Goal: Task Accomplishment & Management: Use online tool/utility

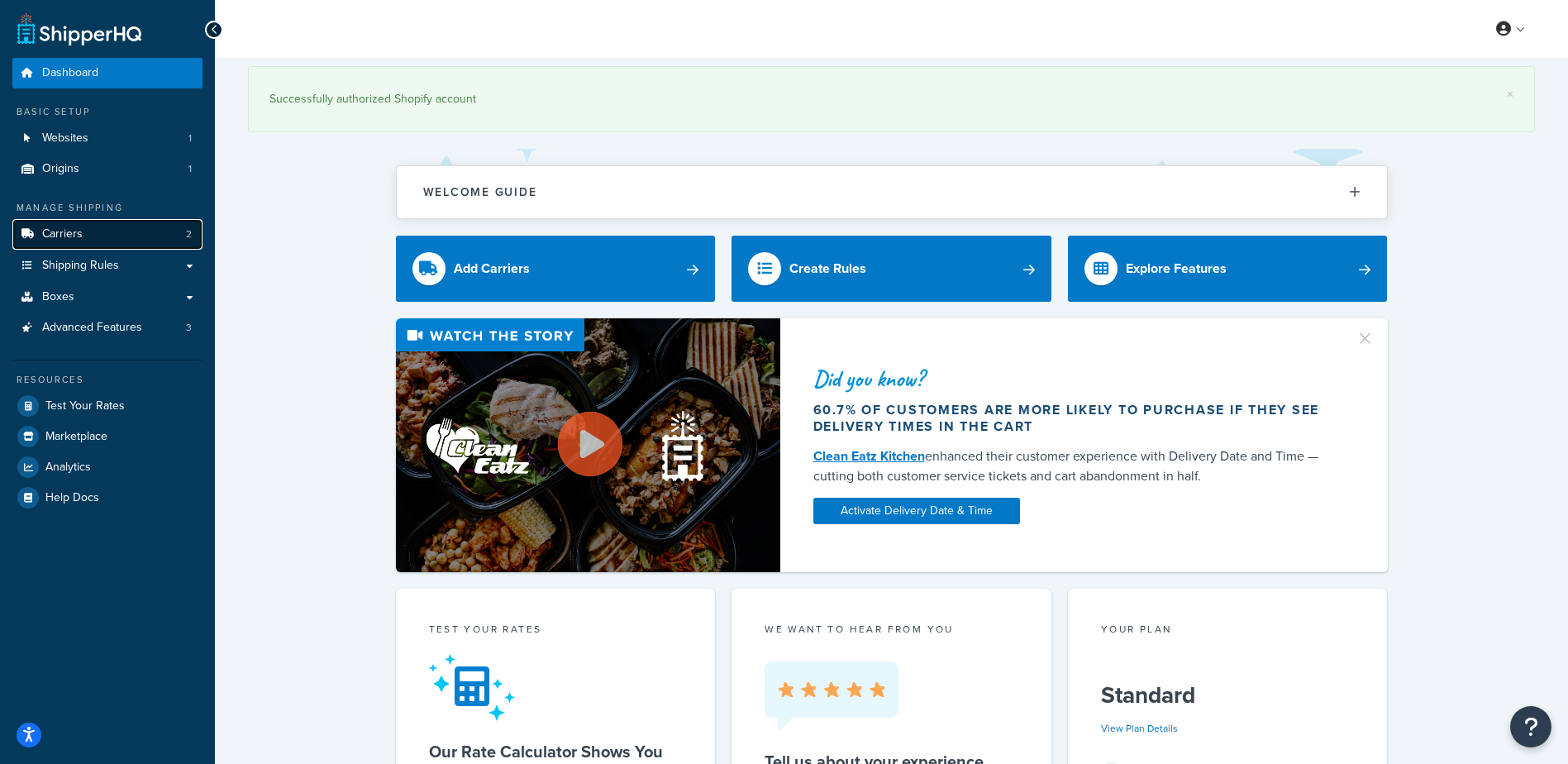
click at [89, 236] on link "Carriers 2" at bounding box center [107, 235] width 190 height 31
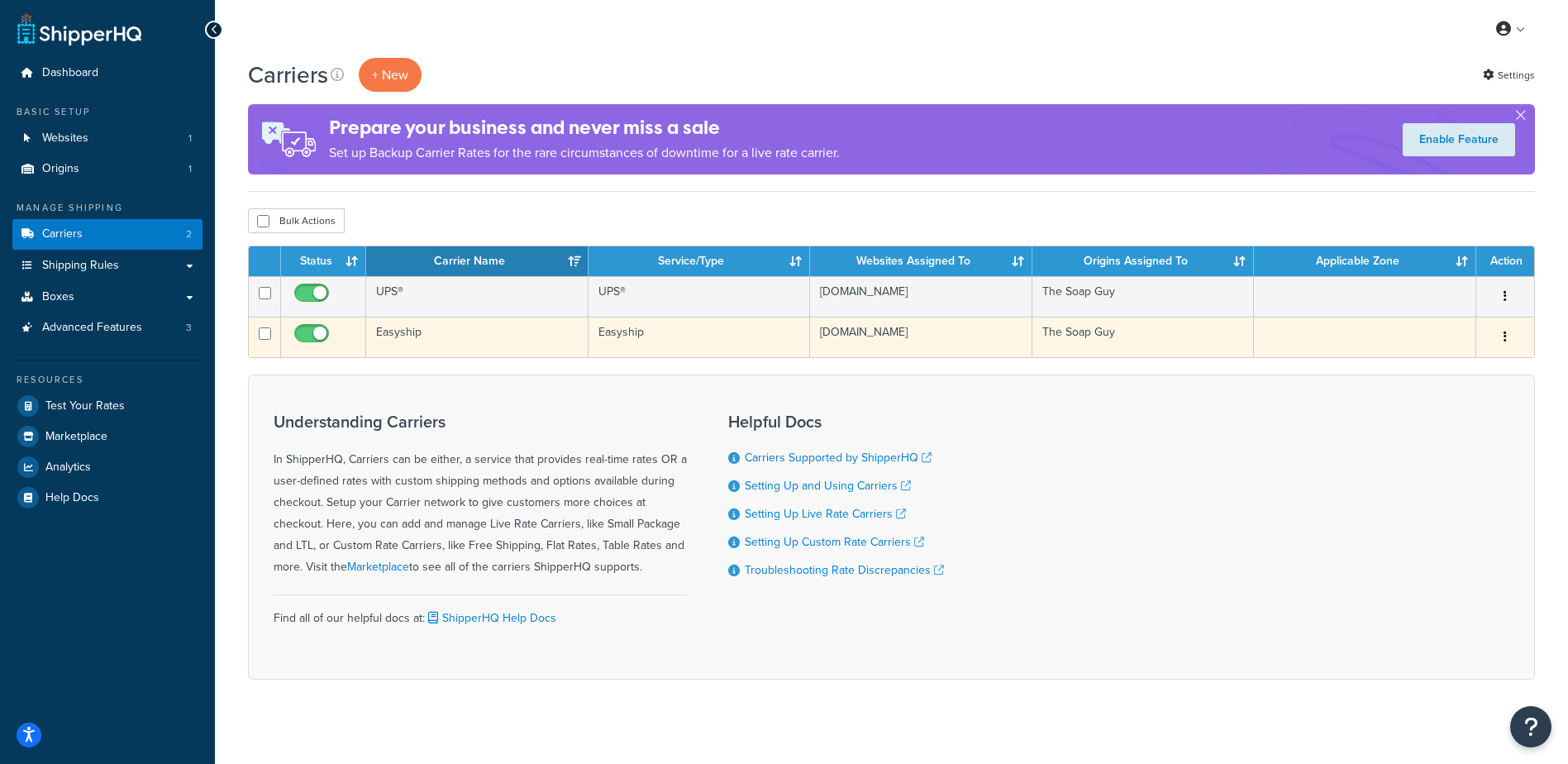
click at [443, 330] on td "Easyship" at bounding box center [477, 337] width 222 height 41
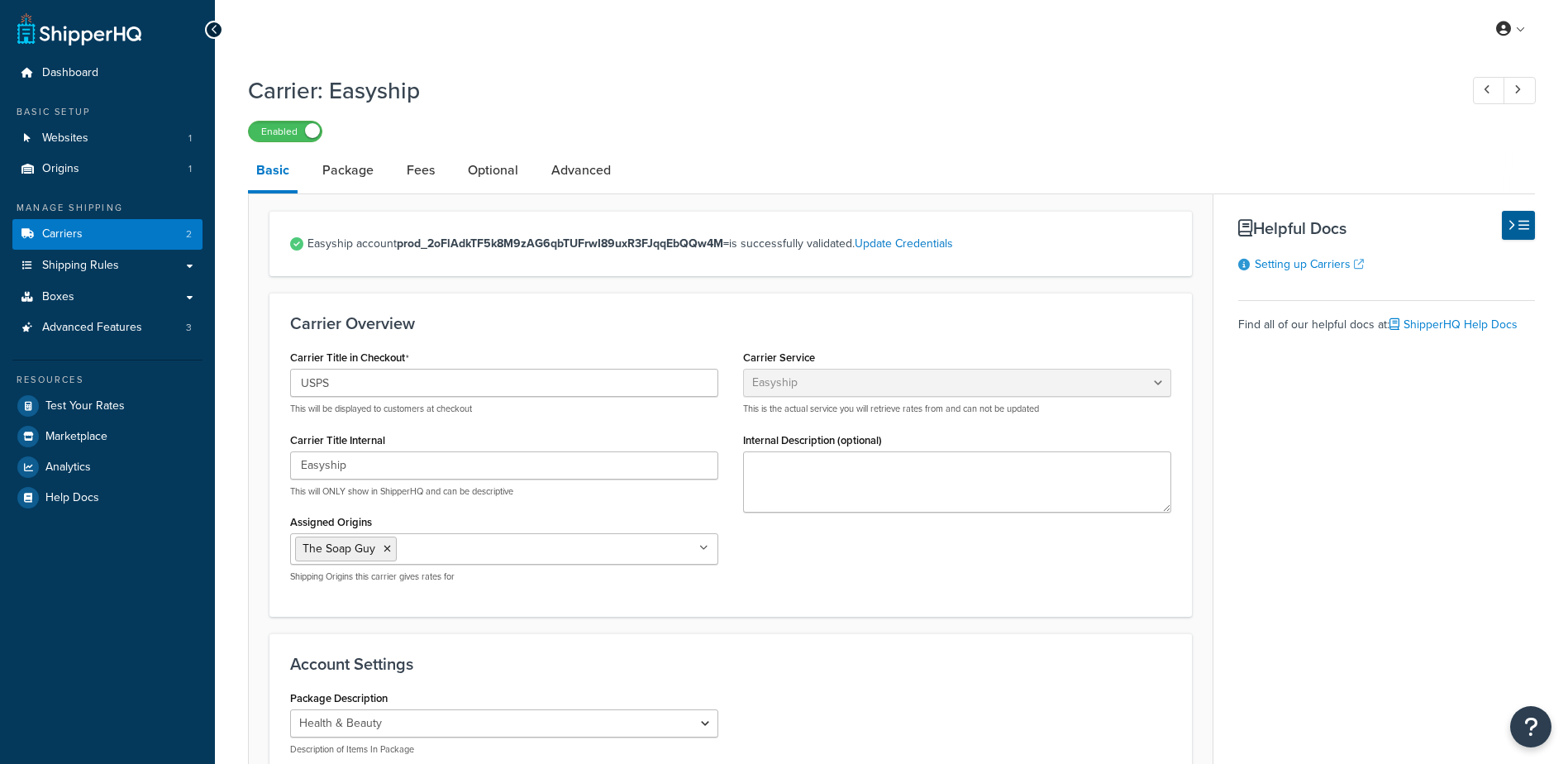
select select "easyship"
select select "health_beauty"
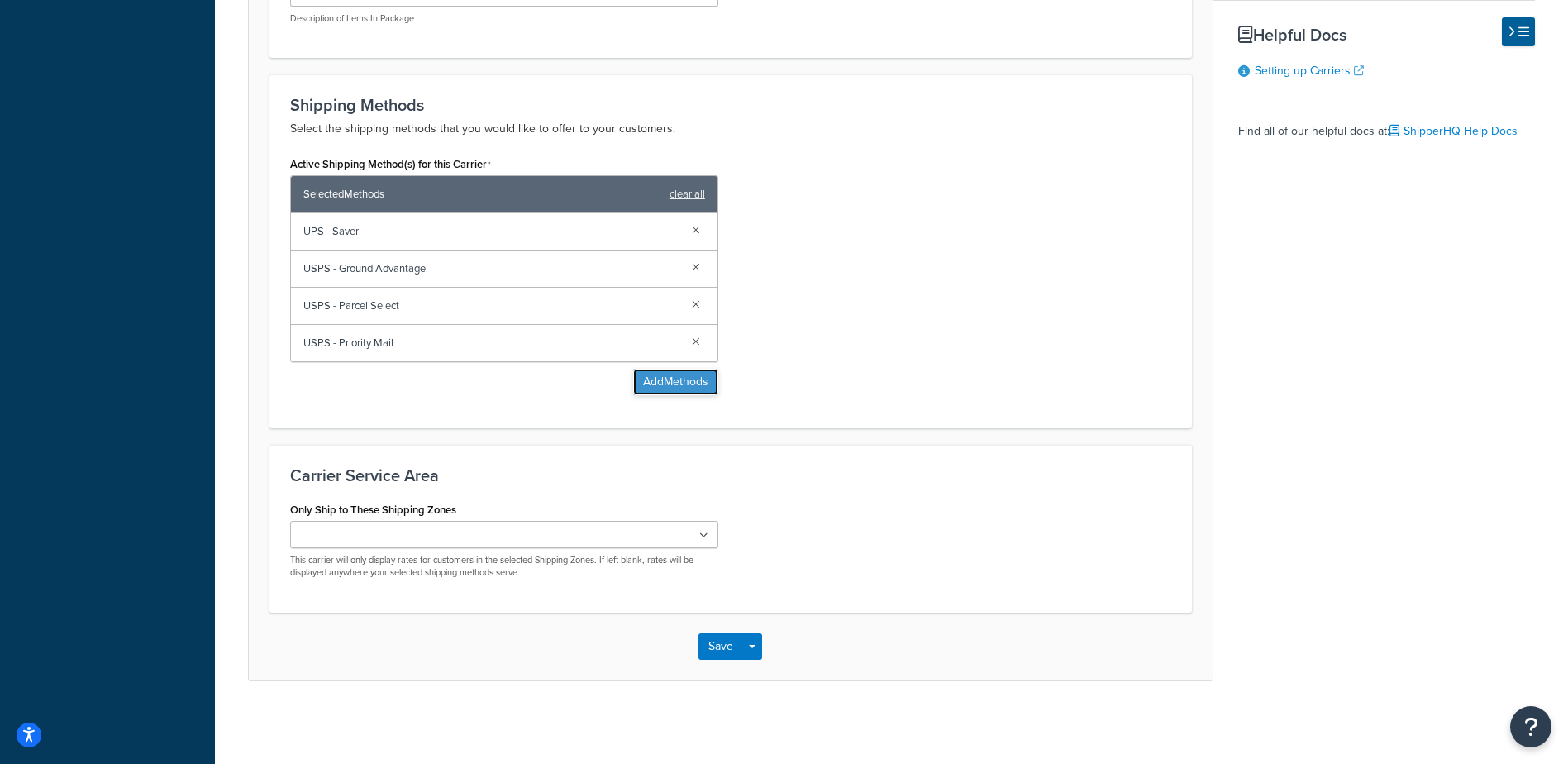
click at [686, 376] on button "Add Methods" at bounding box center [675, 382] width 85 height 26
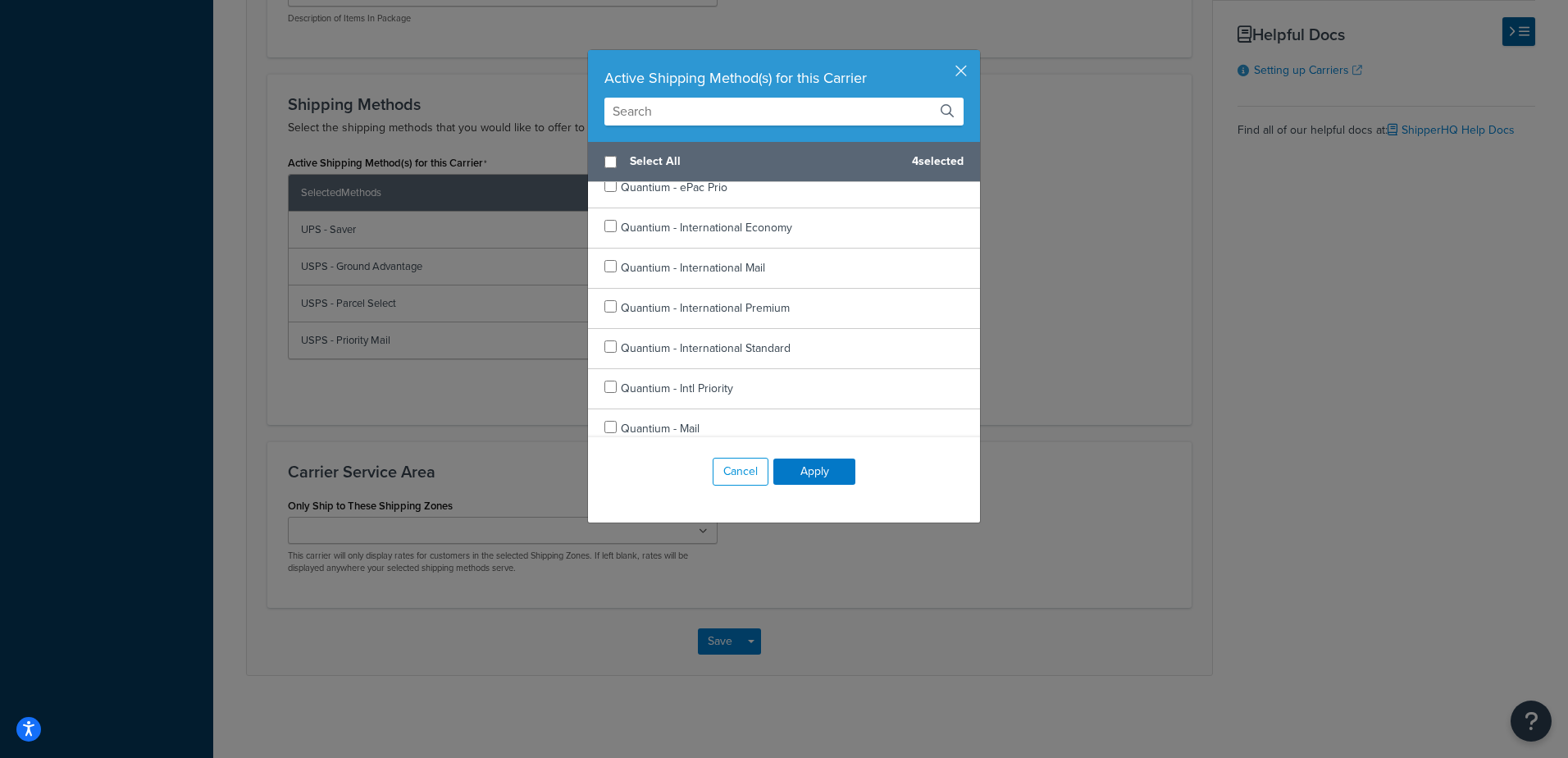
scroll to position [11152, 0]
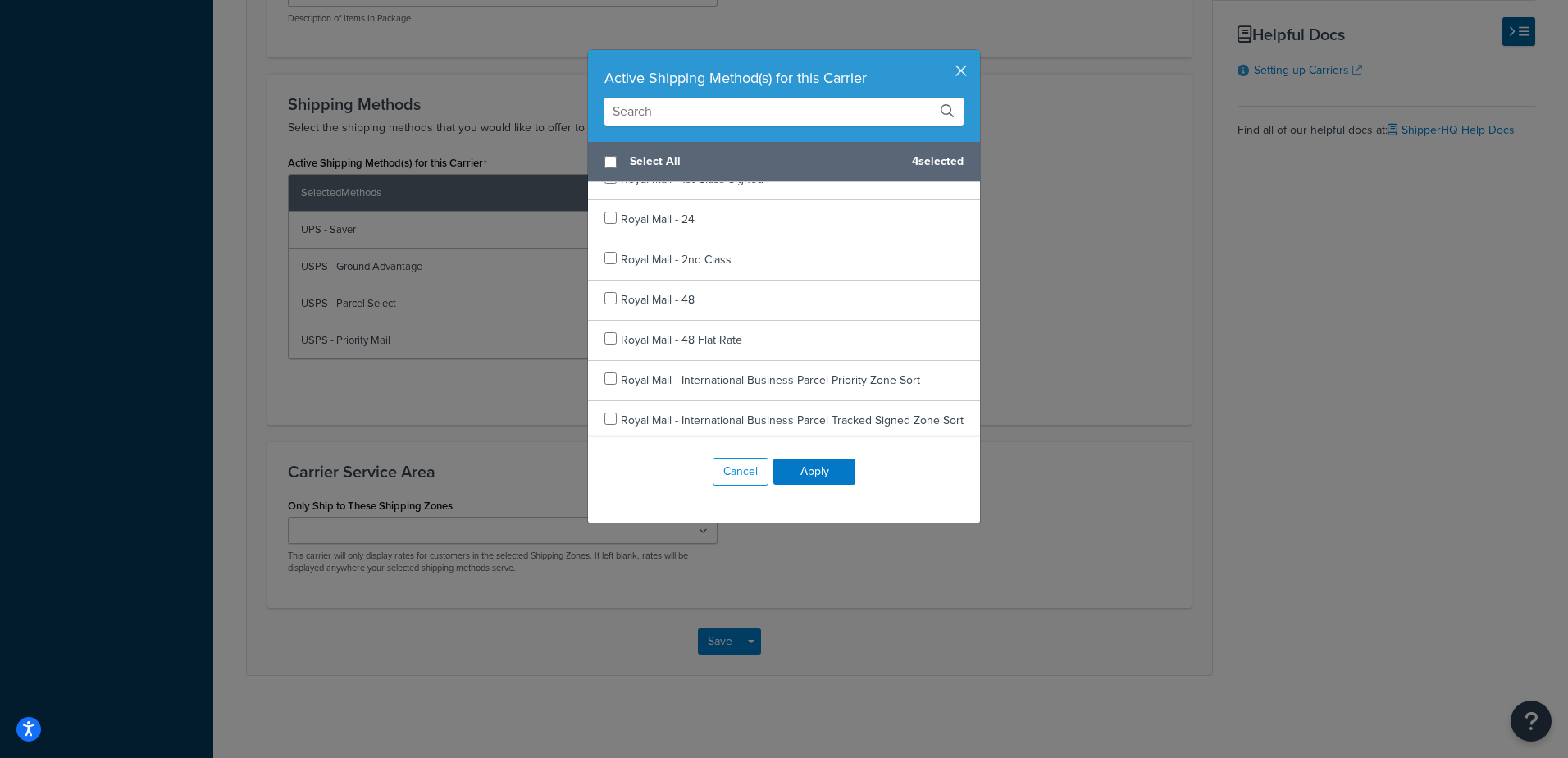
click at [716, 110] on input "text" at bounding box center [784, 111] width 359 height 28
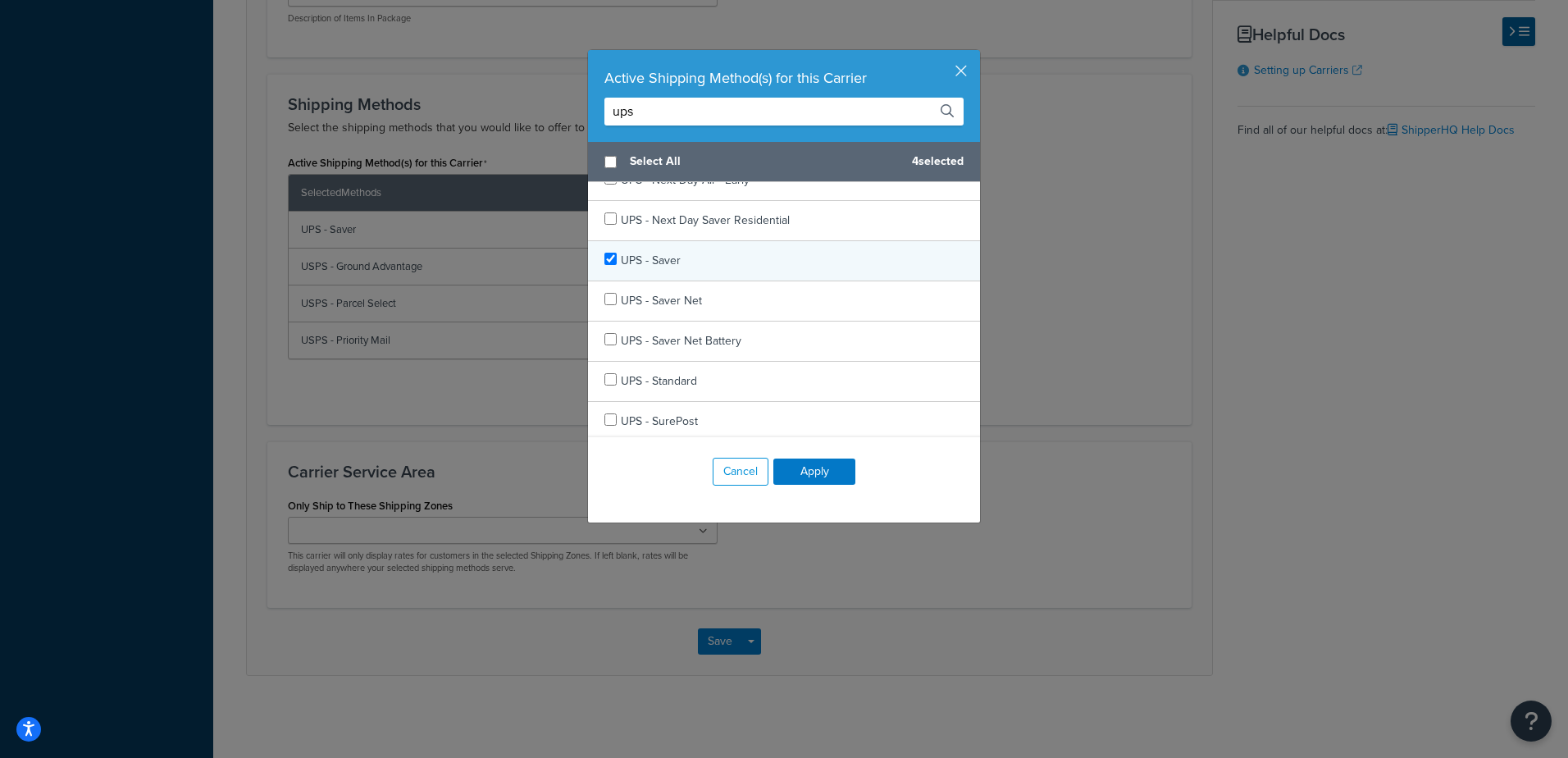
scroll to position [984, 0]
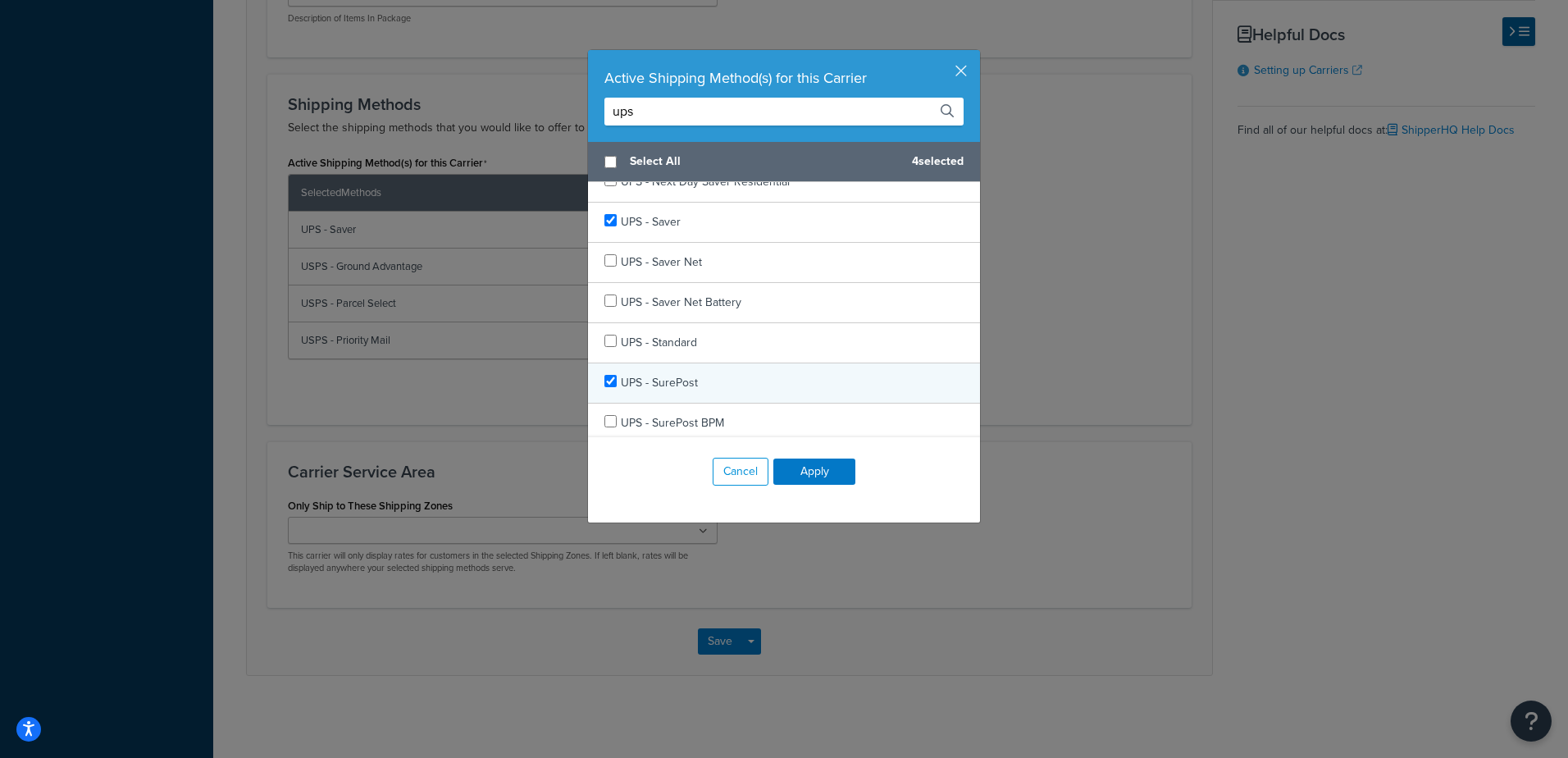
type input "ups"
click at [810, 377] on div "UPS - SurePost" at bounding box center [784, 383] width 392 height 40
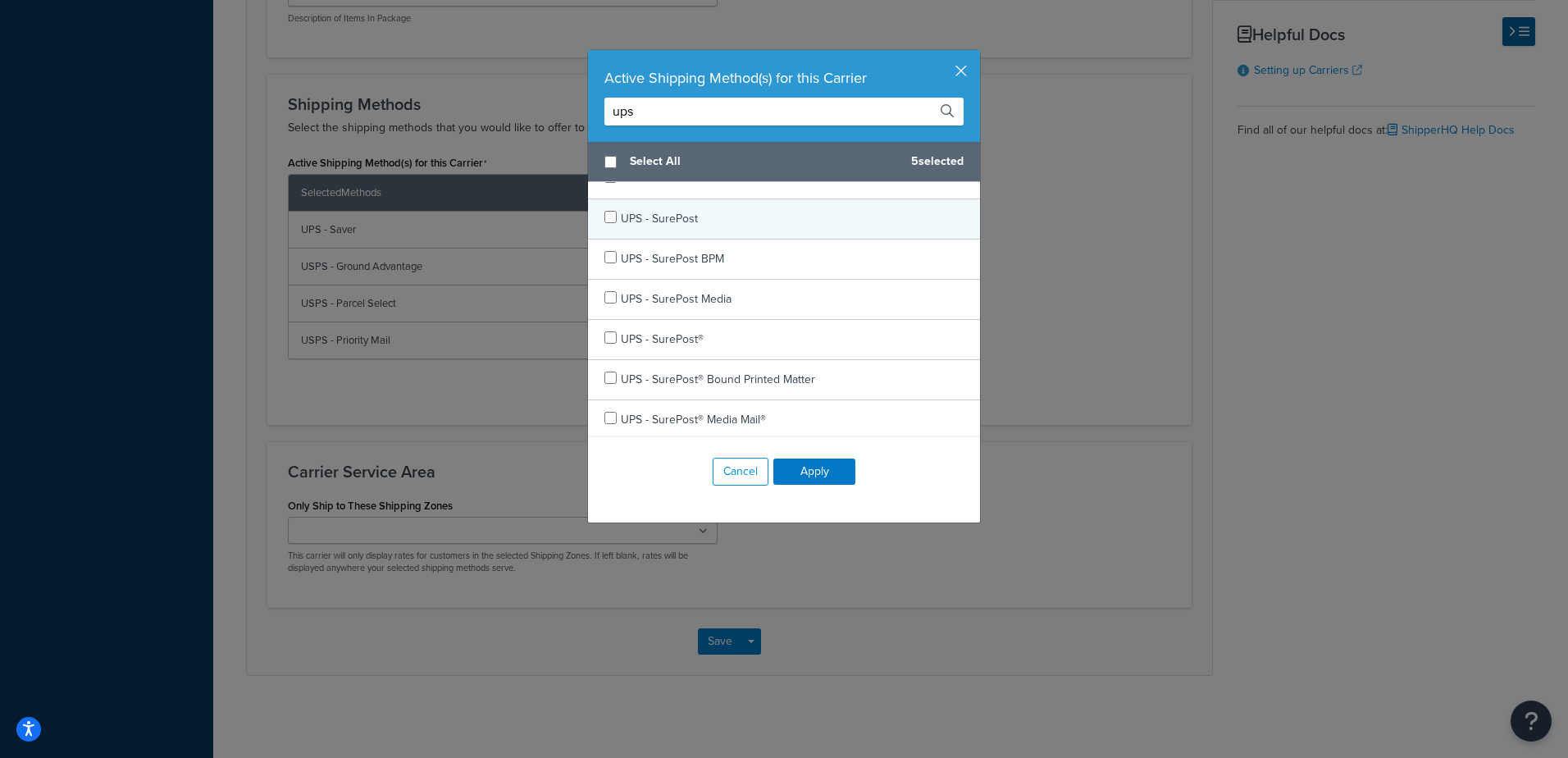
checkbox input "false"
click at [759, 220] on div "UPS - SurePost" at bounding box center [784, 219] width 392 height 40
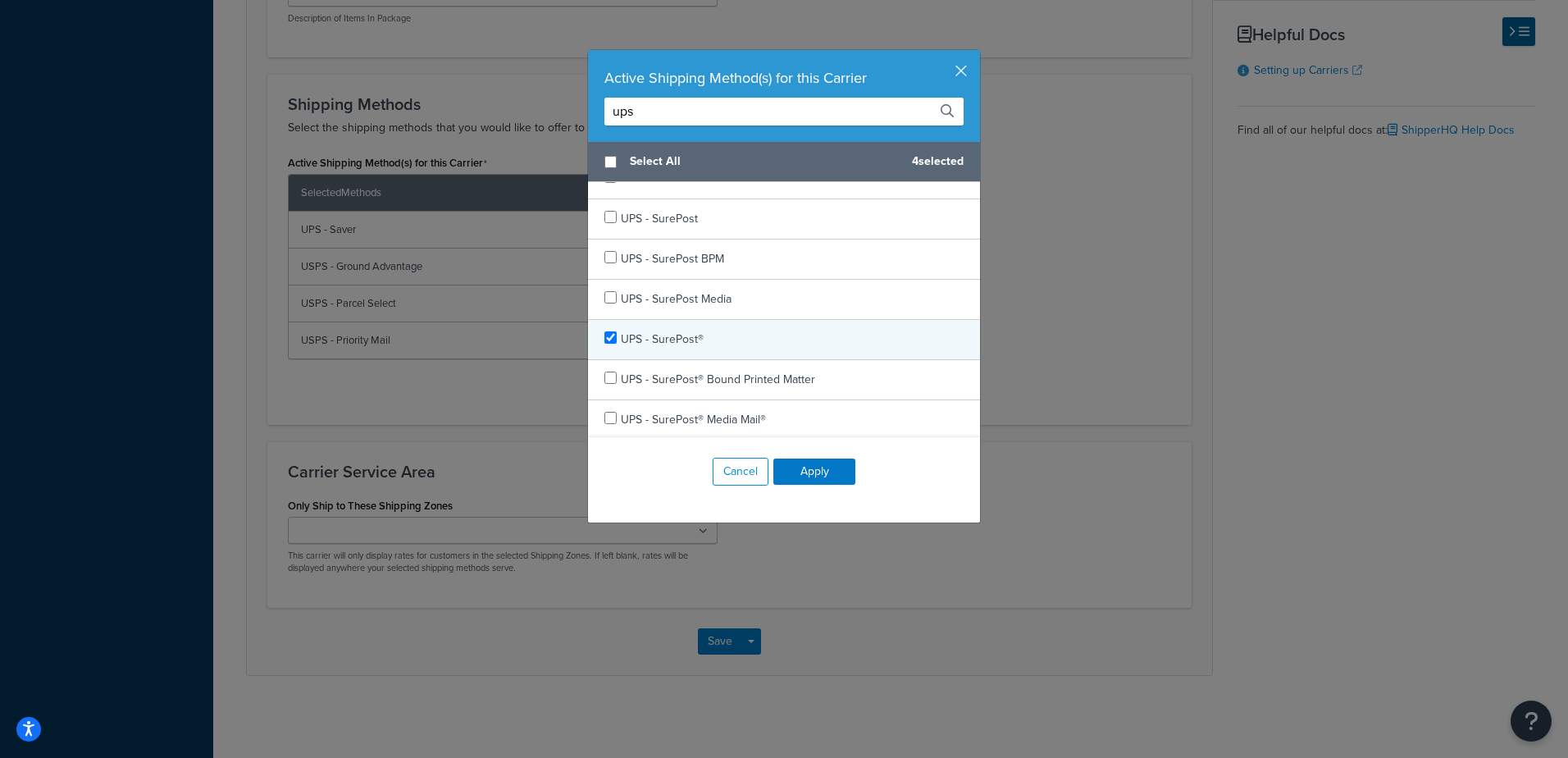
checkbox input "true"
click at [743, 340] on div "UPS - SurePost®" at bounding box center [784, 340] width 392 height 40
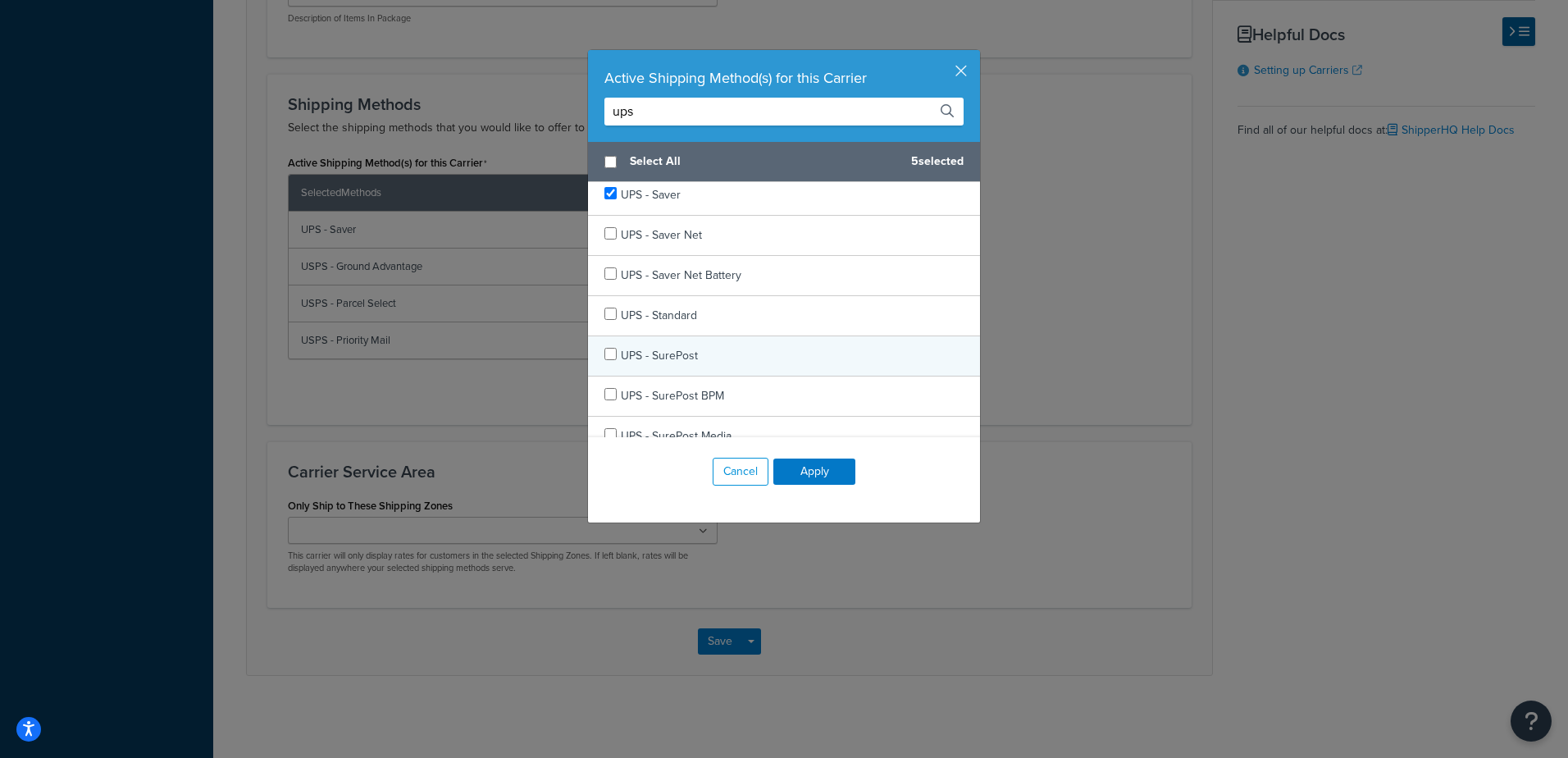
scroll to position [984, 0]
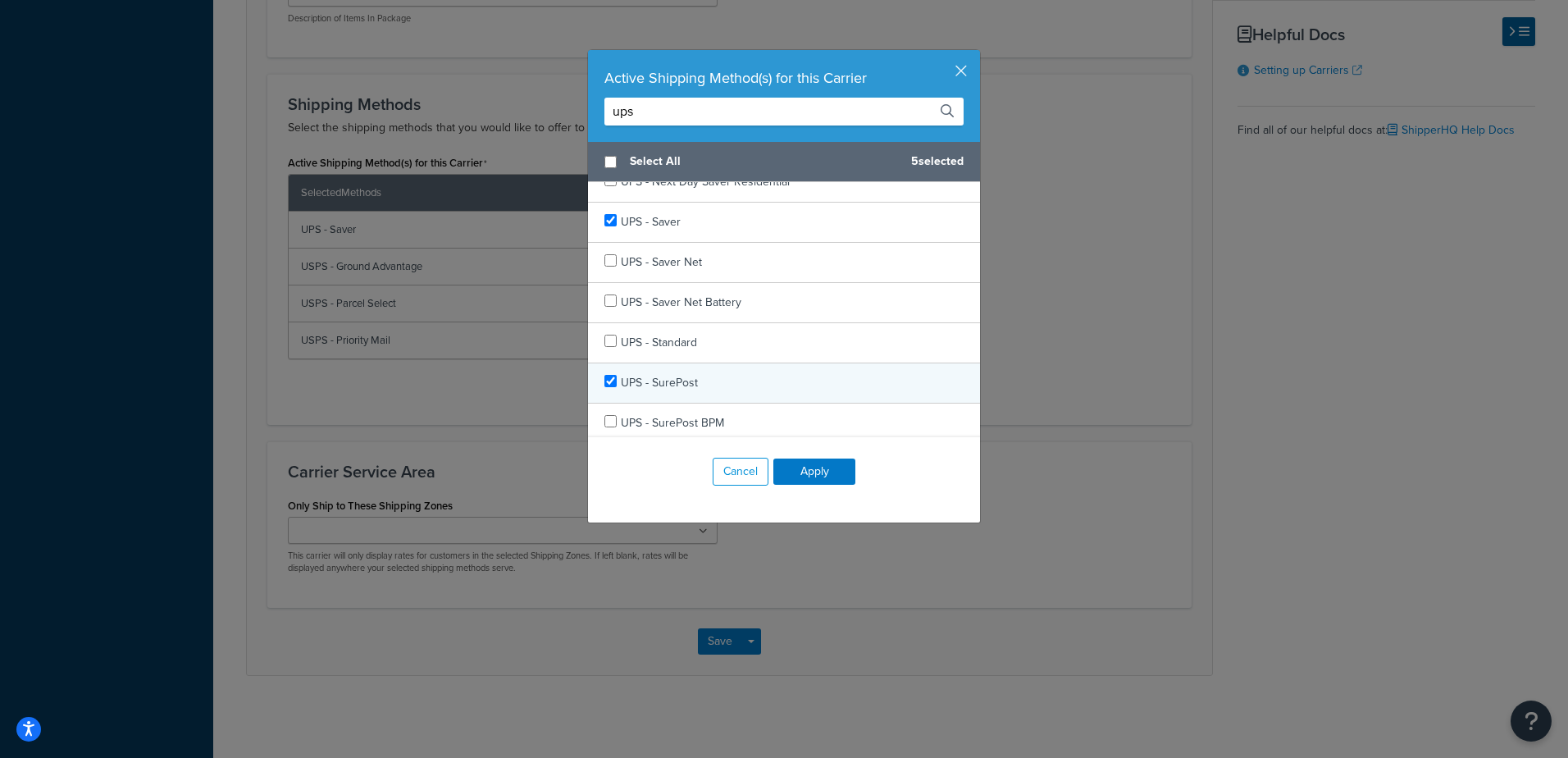
checkbox input "true"
click at [685, 383] on span "UPS - SurePost" at bounding box center [659, 382] width 77 height 17
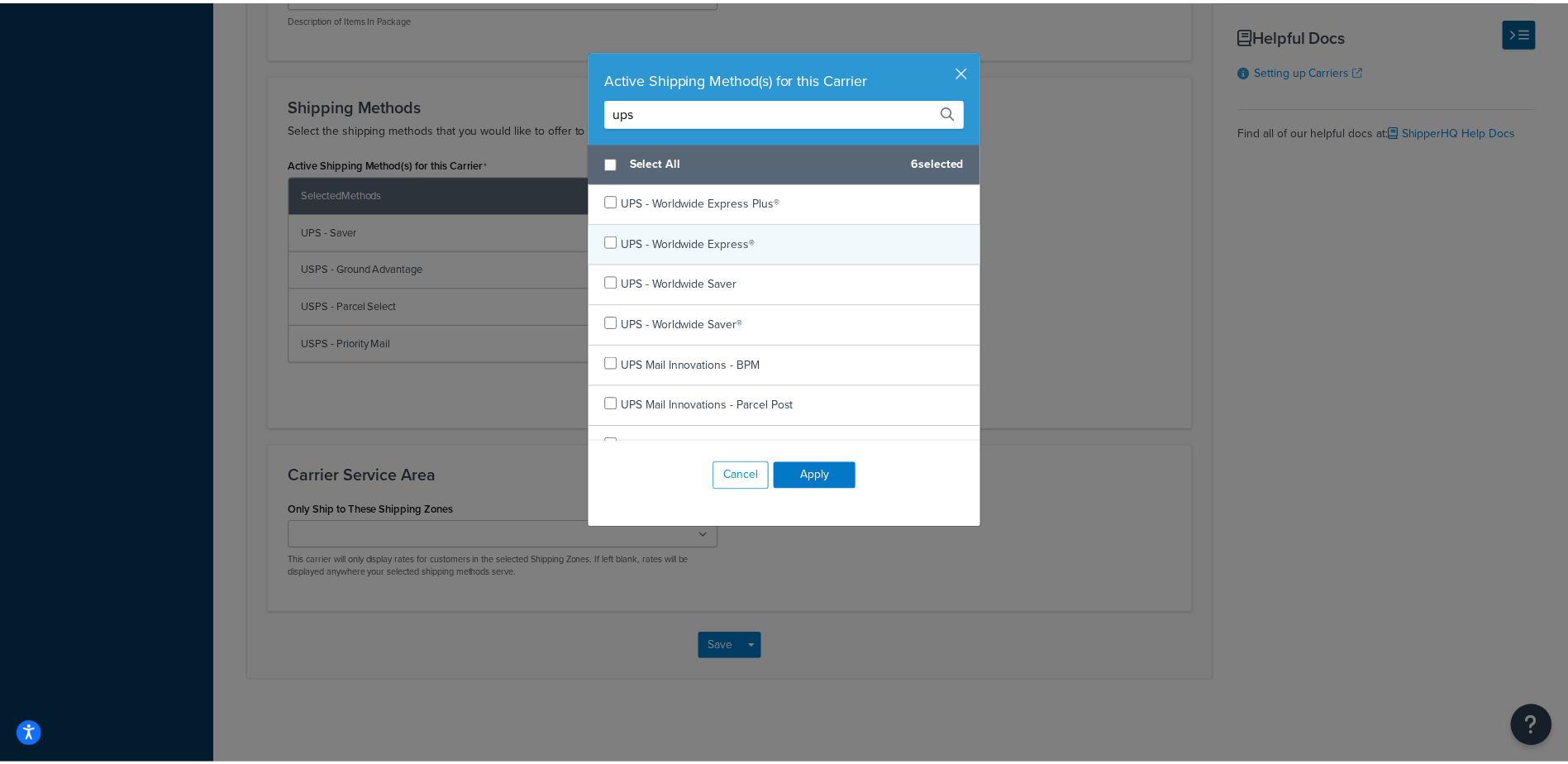
scroll to position [1686, 0]
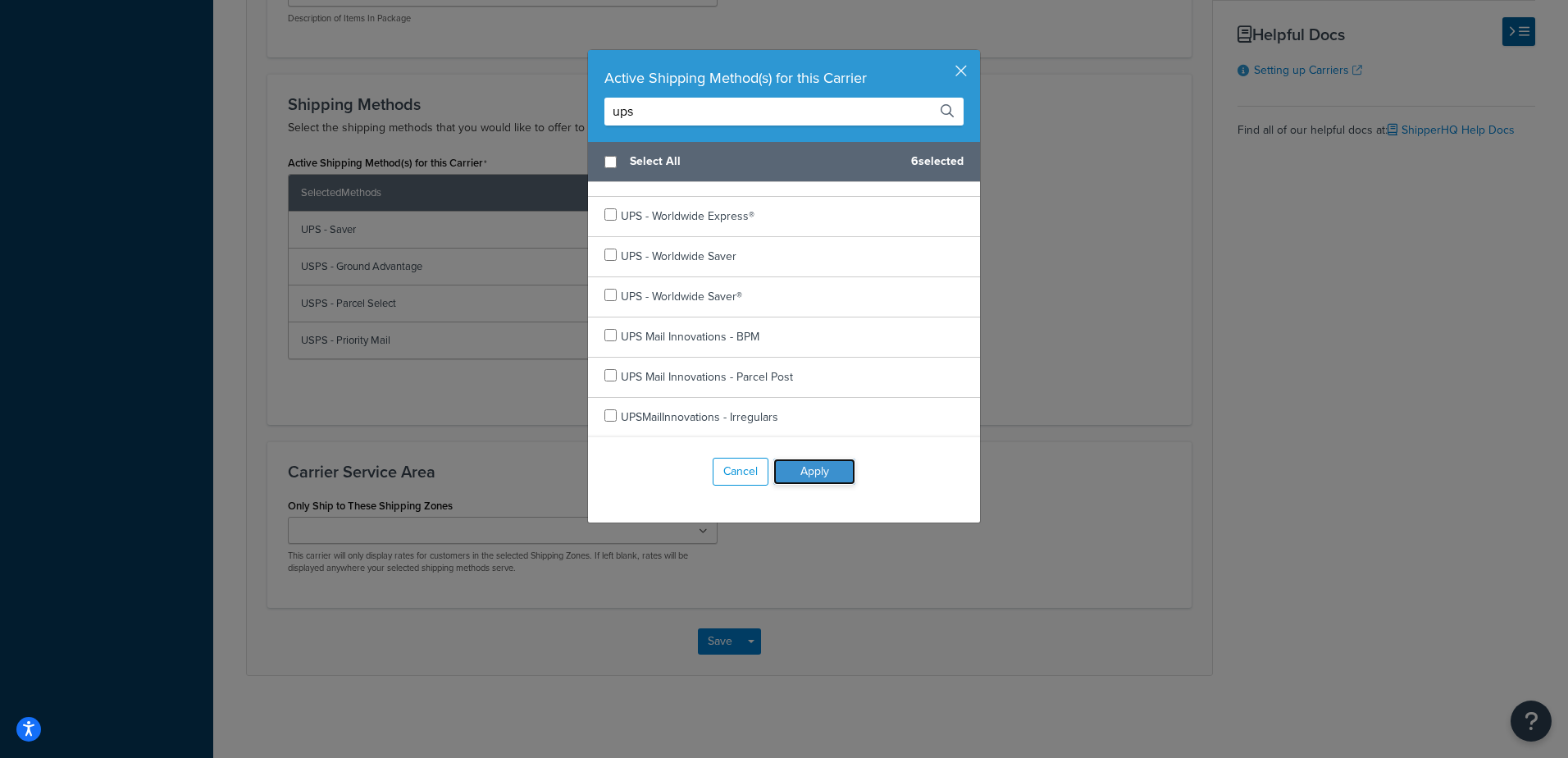
click at [804, 471] on button "Apply" at bounding box center [815, 471] width 82 height 26
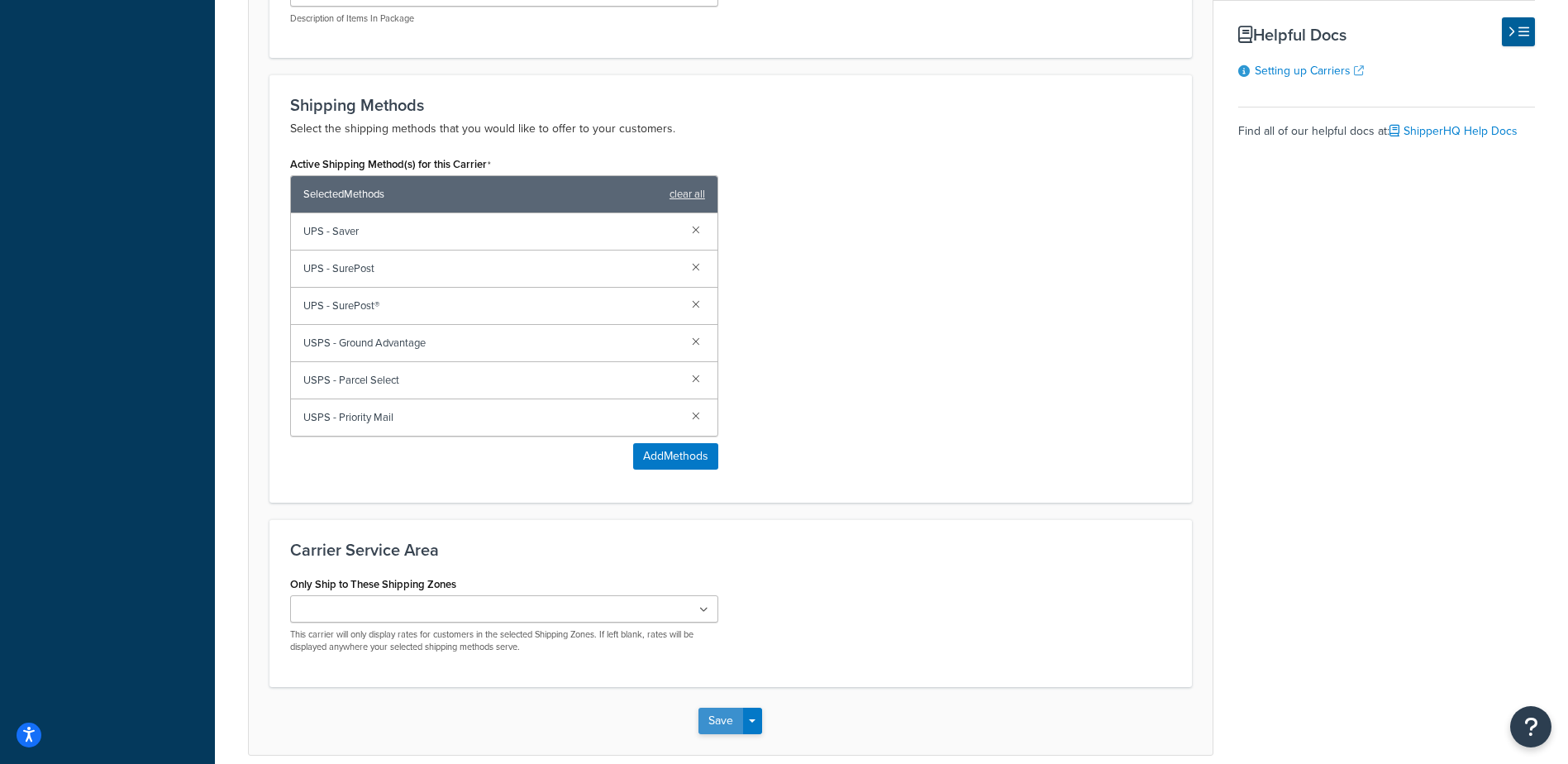
click at [726, 716] on button "Save" at bounding box center [721, 720] width 44 height 26
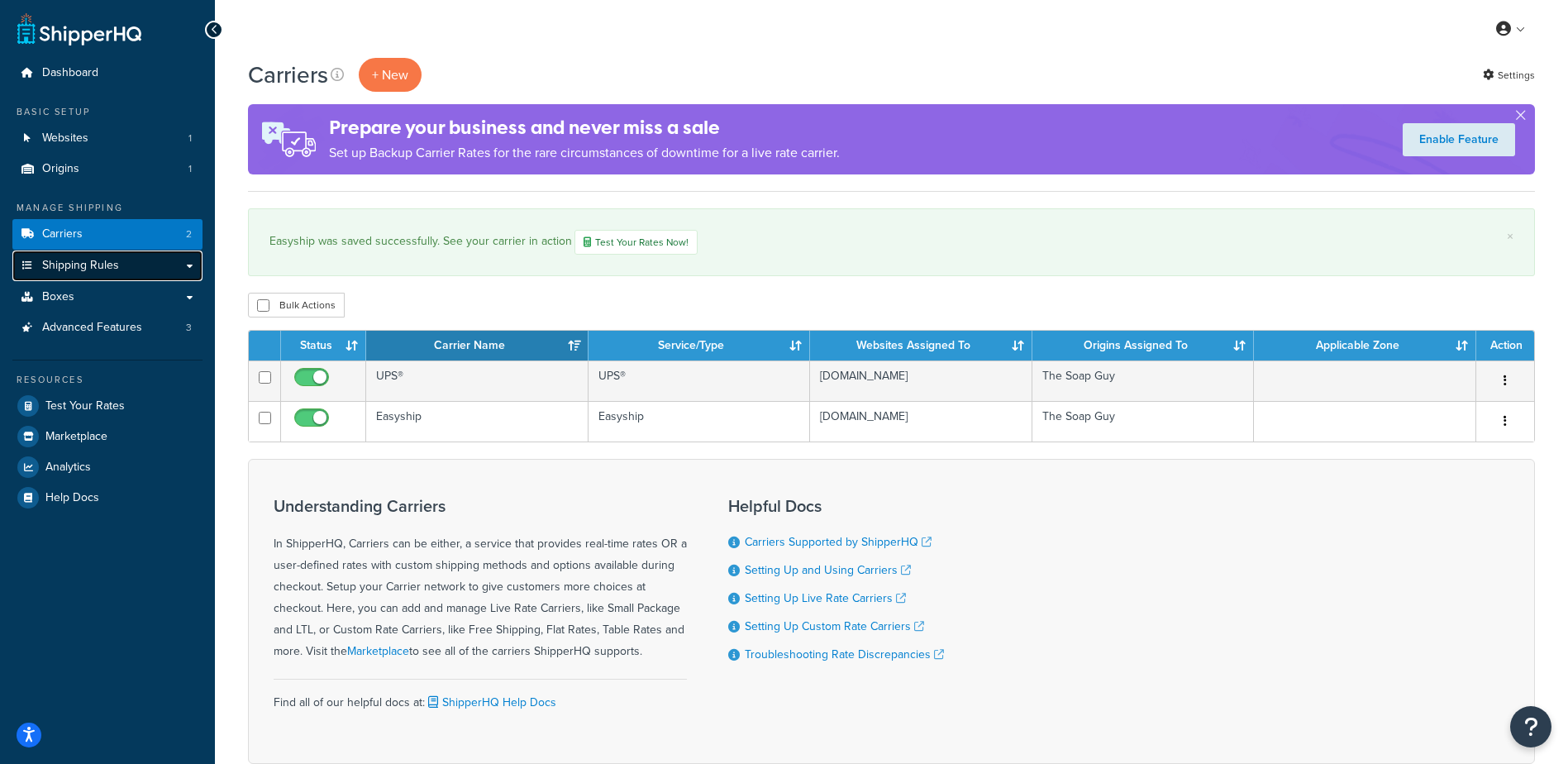
click at [90, 261] on span "Shipping Rules" at bounding box center [81, 266] width 77 height 14
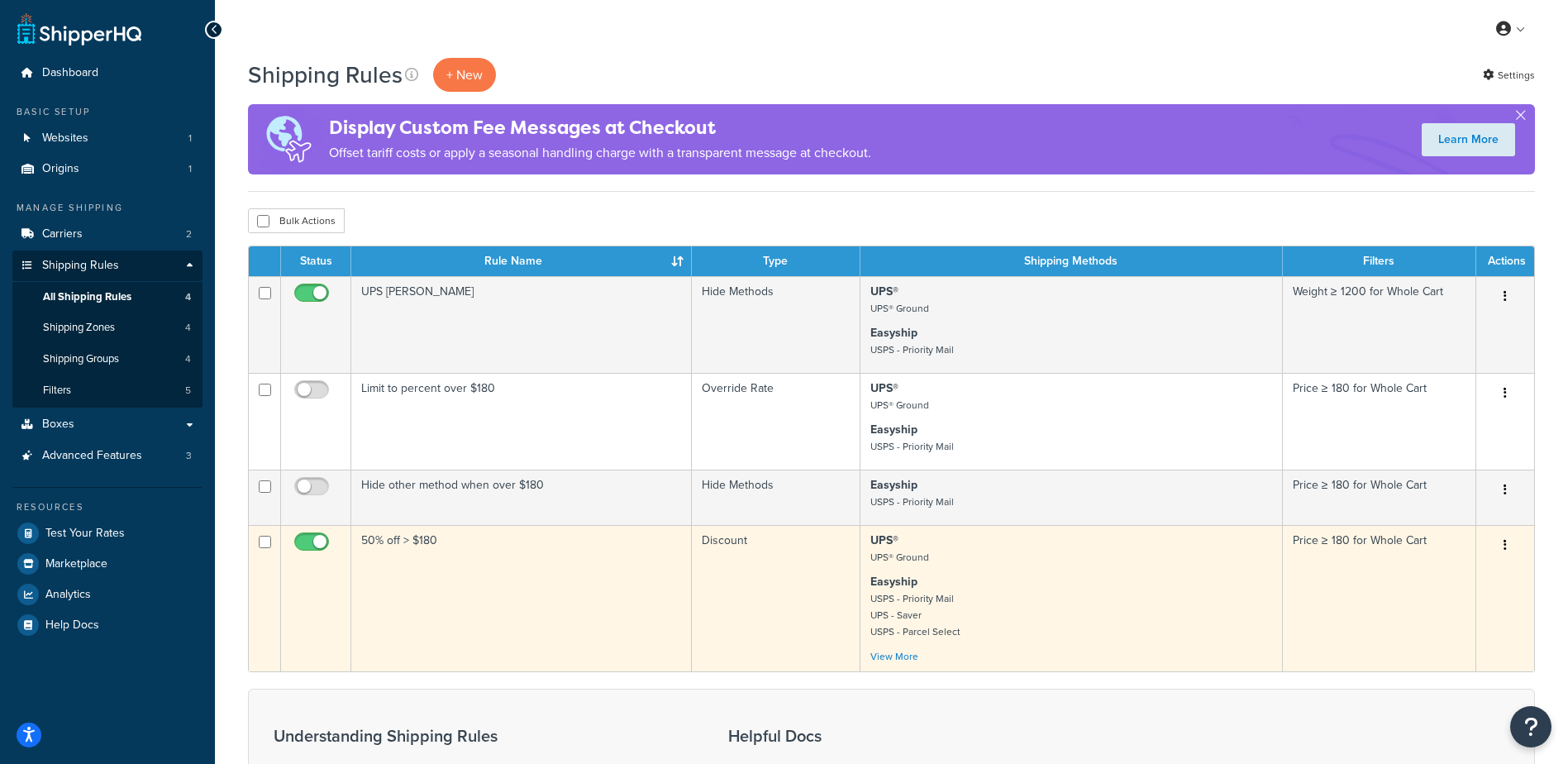
click at [468, 559] on td "50% off > $180" at bounding box center [522, 597] width 341 height 146
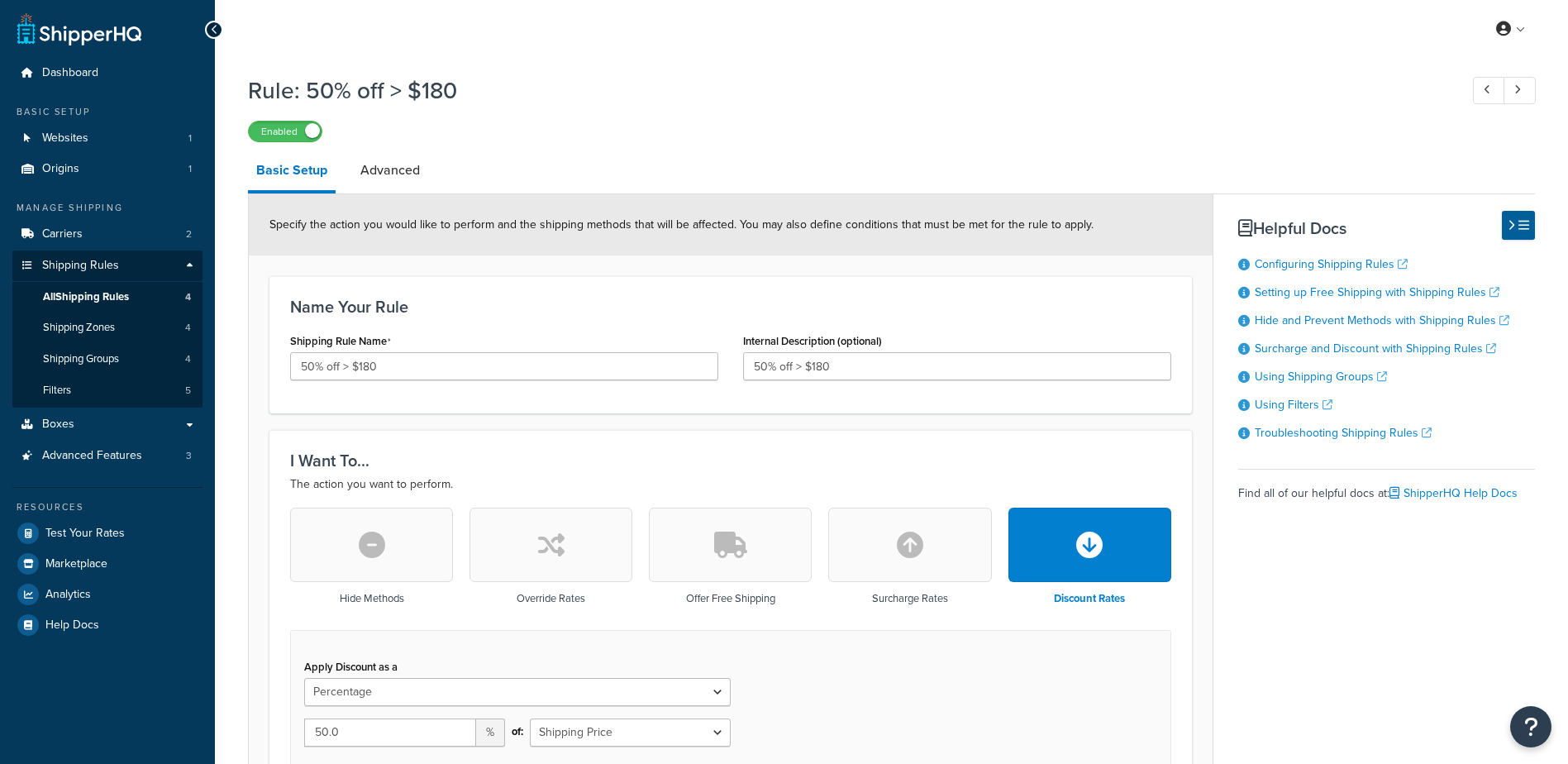
select select "PERCENTAGE"
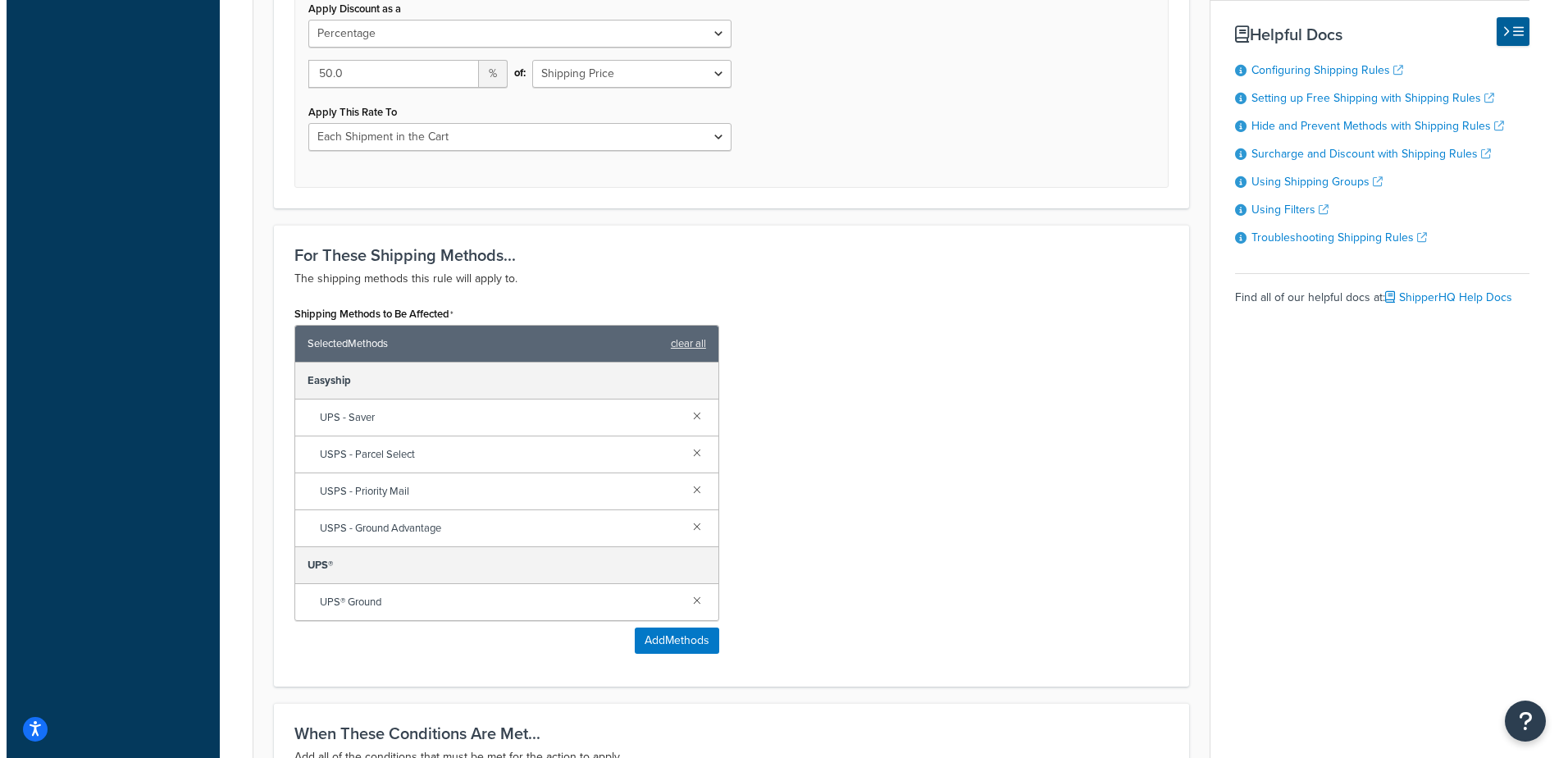
scroll to position [656, 0]
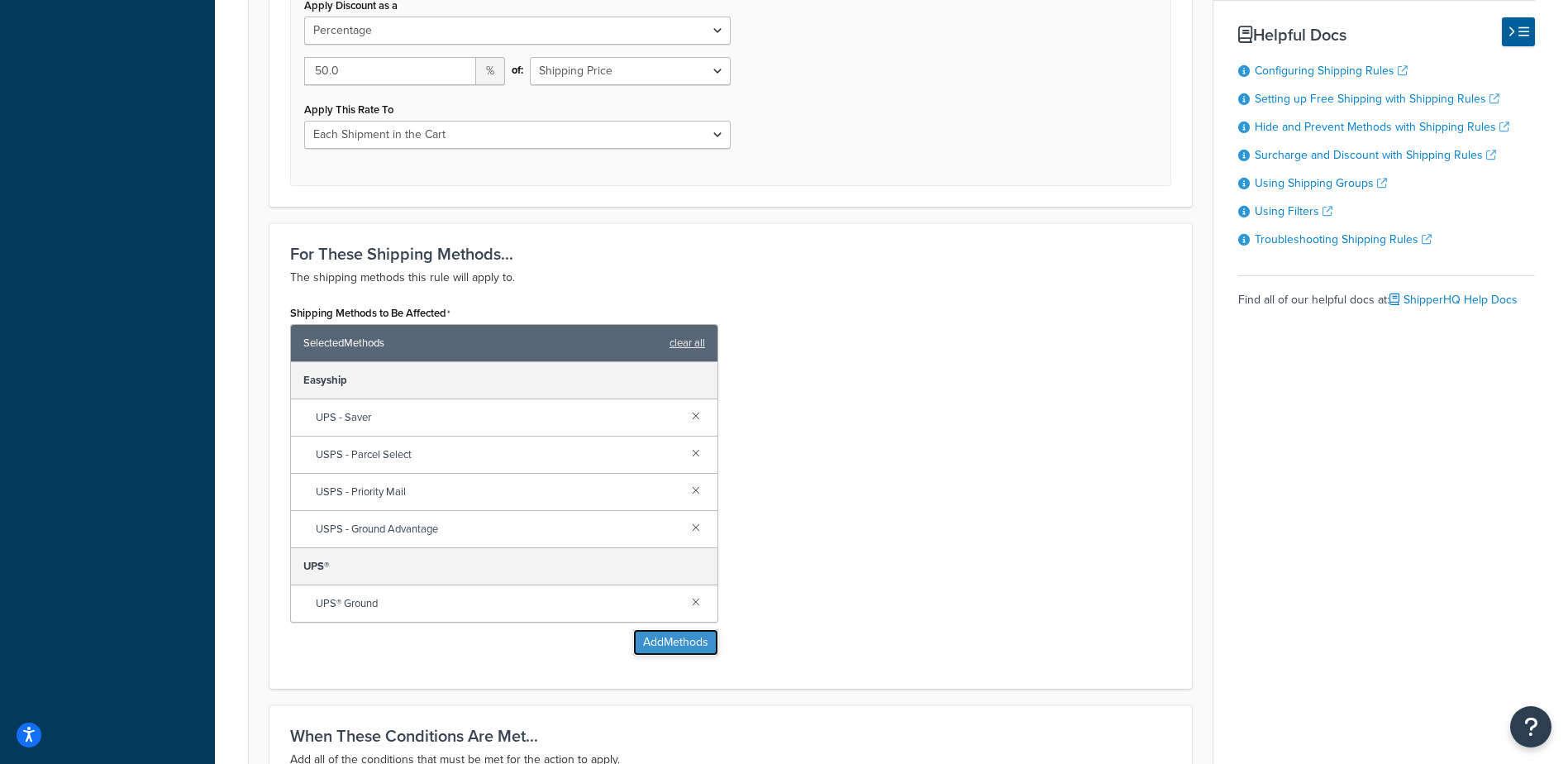
click at [656, 642] on button "Add Methods" at bounding box center [675, 641] width 85 height 26
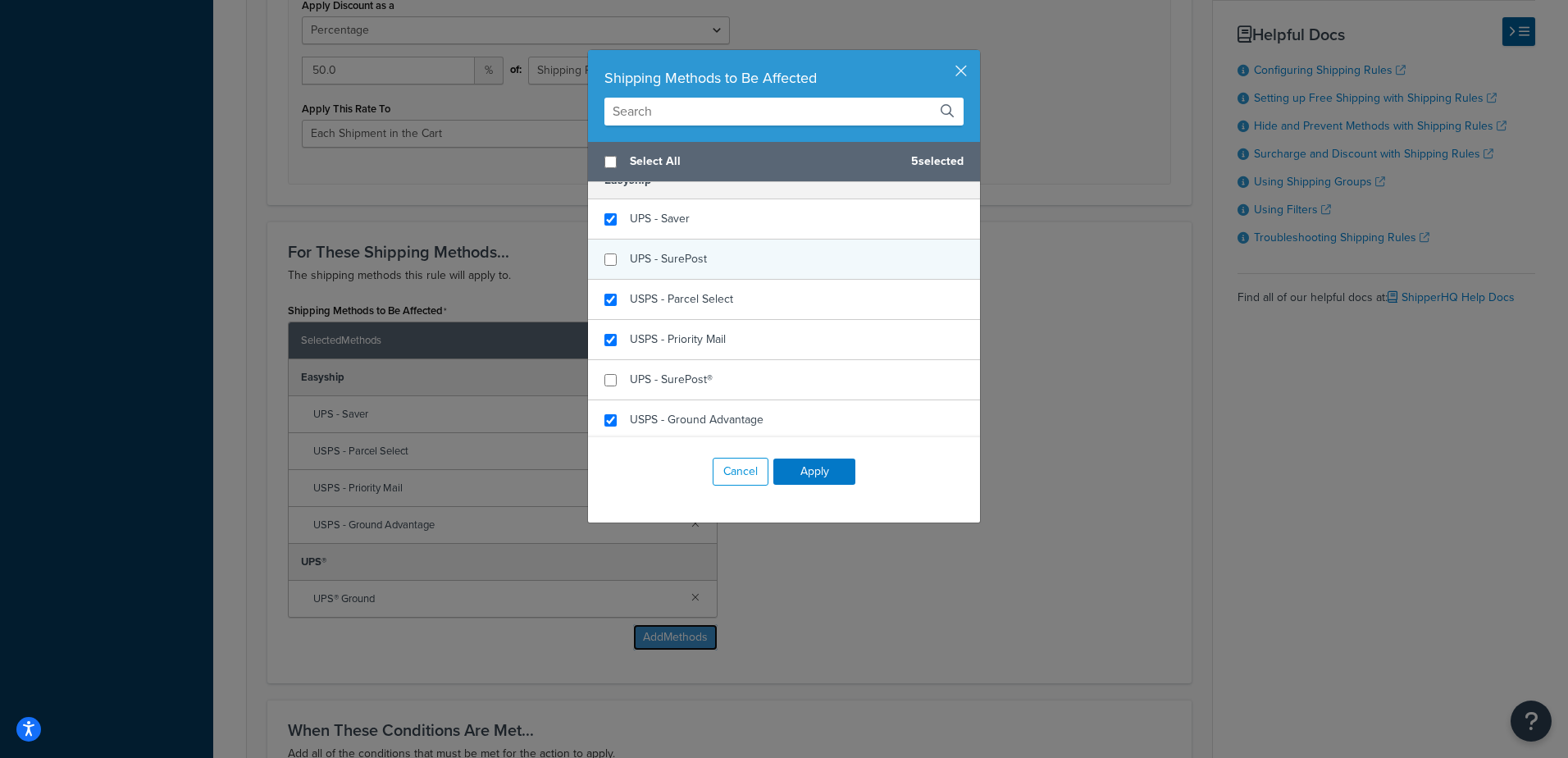
scroll to position [0, 0]
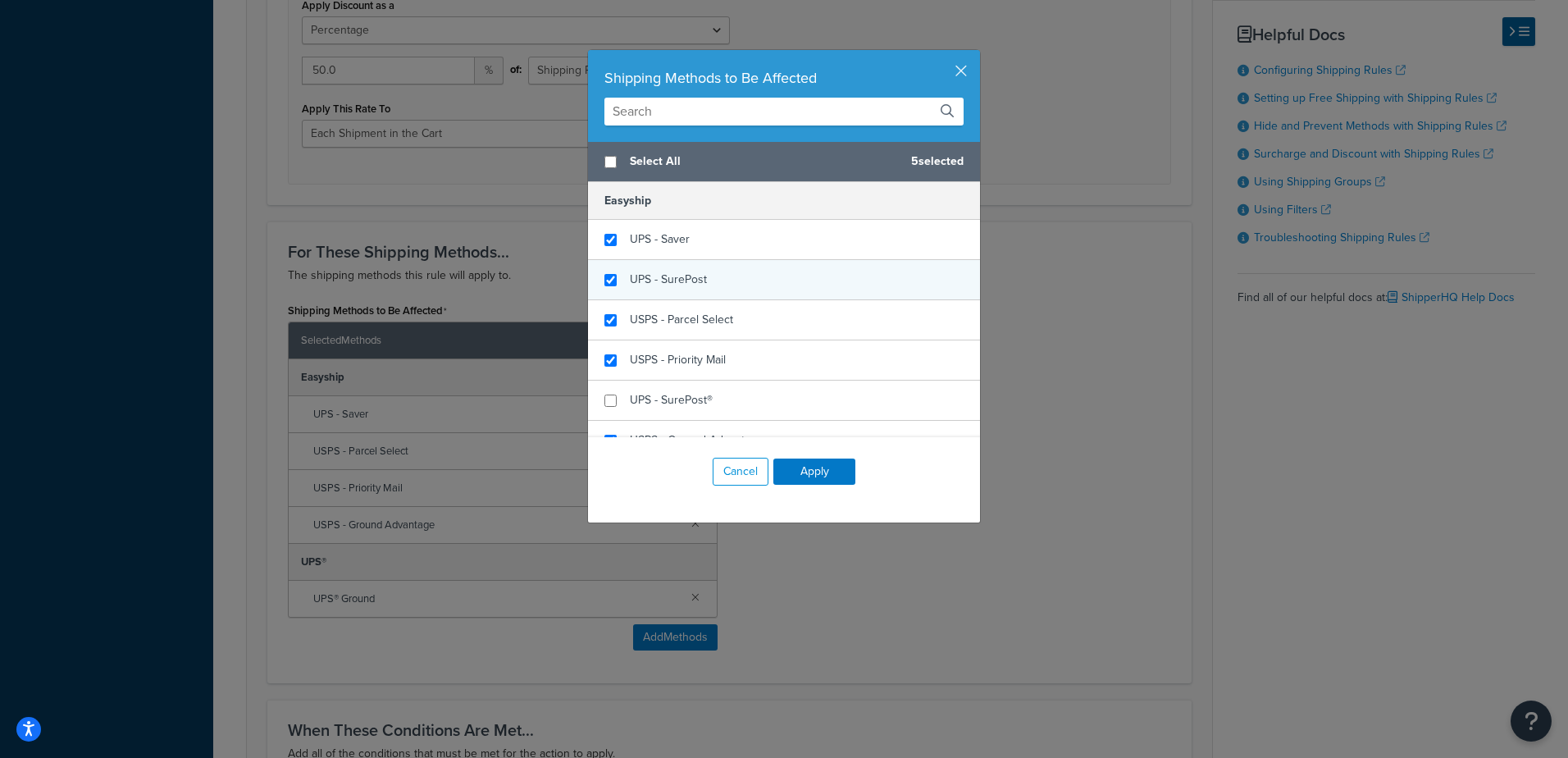
checkbox input "true"
click at [689, 282] on span "UPS - SurePost" at bounding box center [668, 279] width 77 height 17
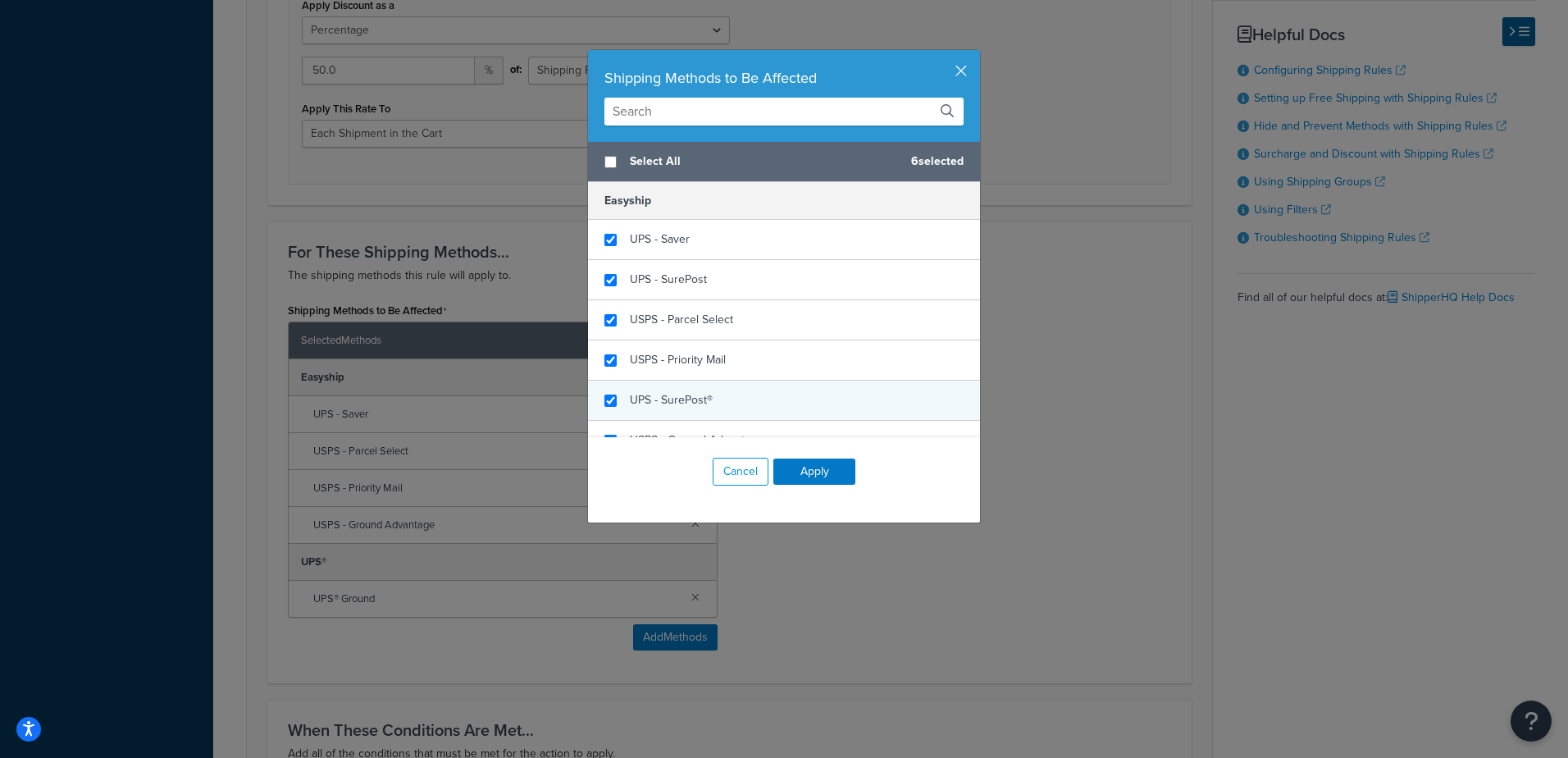
checkbox input "true"
drag, startPoint x: 707, startPoint y: 396, endPoint x: 715, endPoint y: 399, distance: 8.5
click at [707, 395] on div "UPS - SurePost®" at bounding box center [784, 401] width 392 height 40
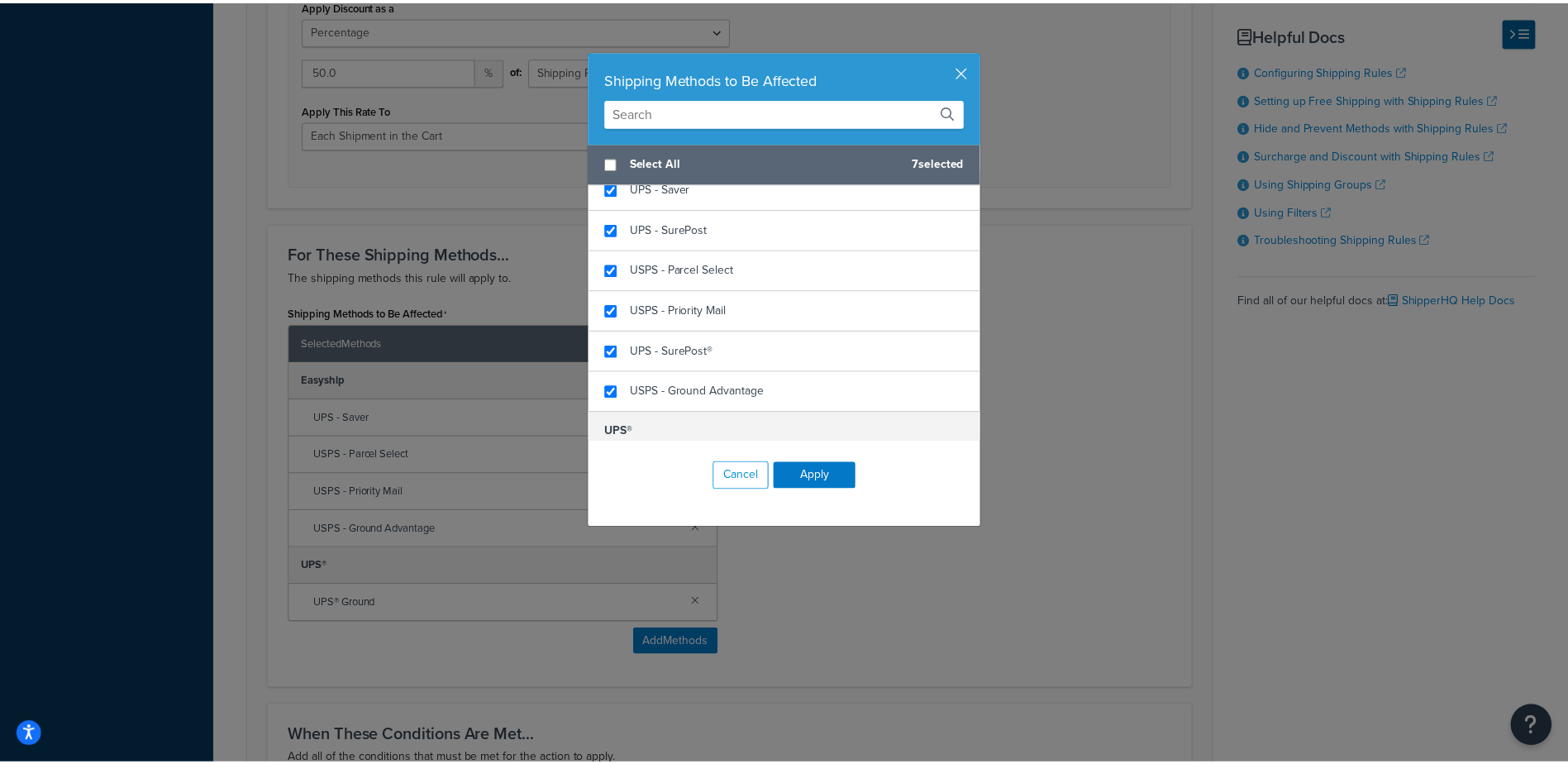
scroll to position [102, 0]
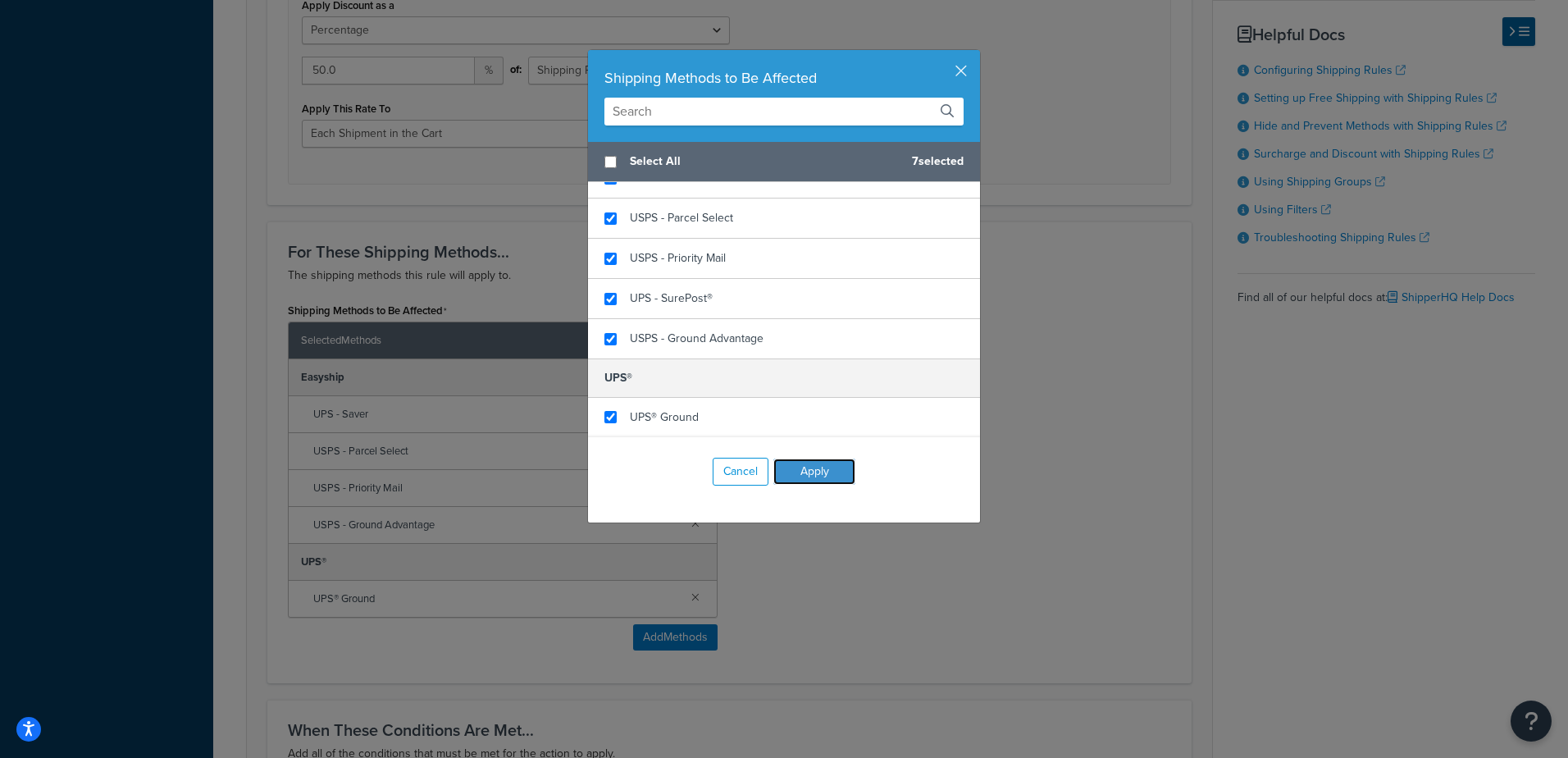
click at [813, 477] on button "Apply" at bounding box center [815, 471] width 82 height 26
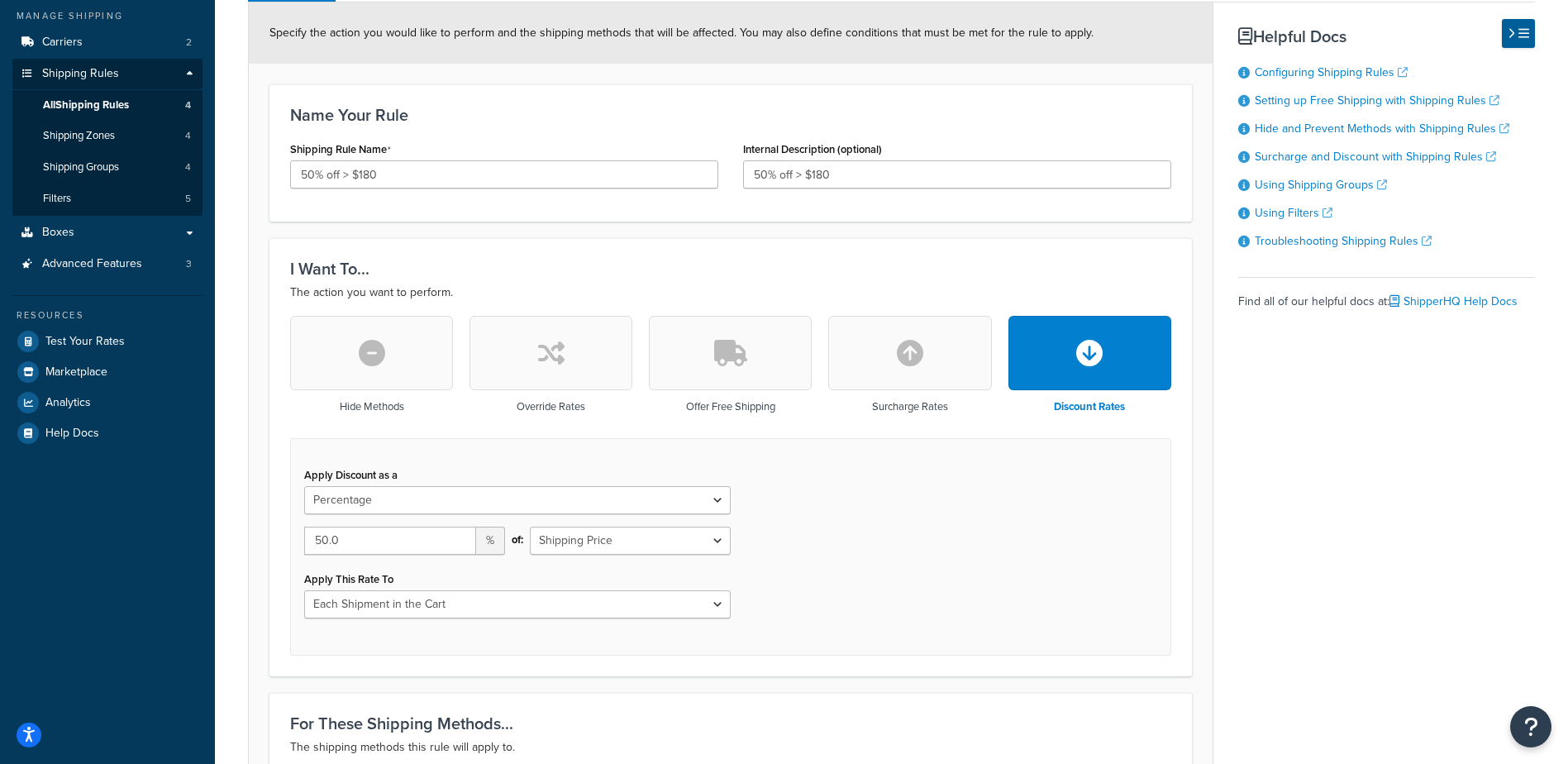
scroll to position [0, 0]
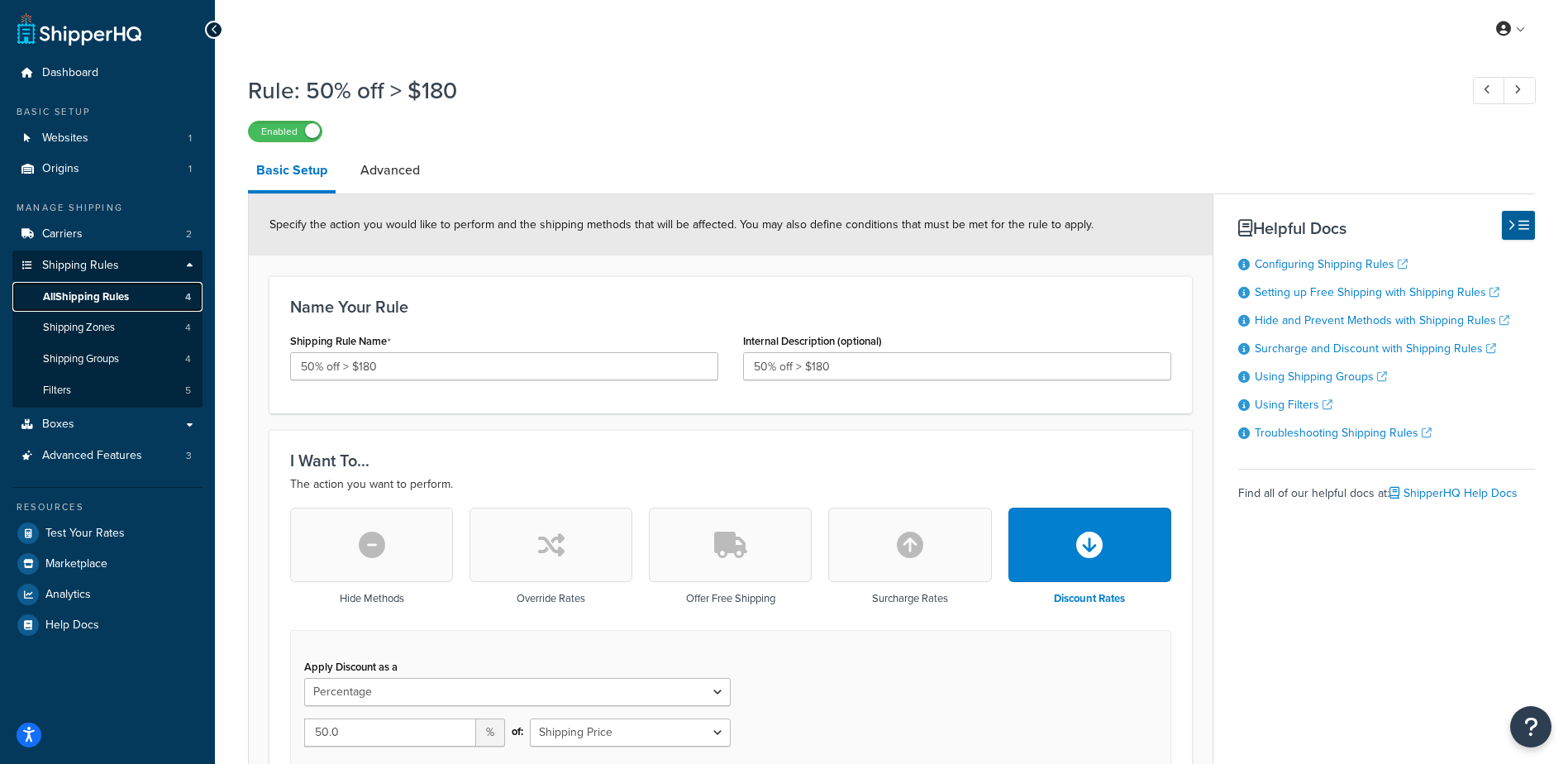
click at [106, 299] on span "All Shipping Rules" at bounding box center [85, 297] width 86 height 14
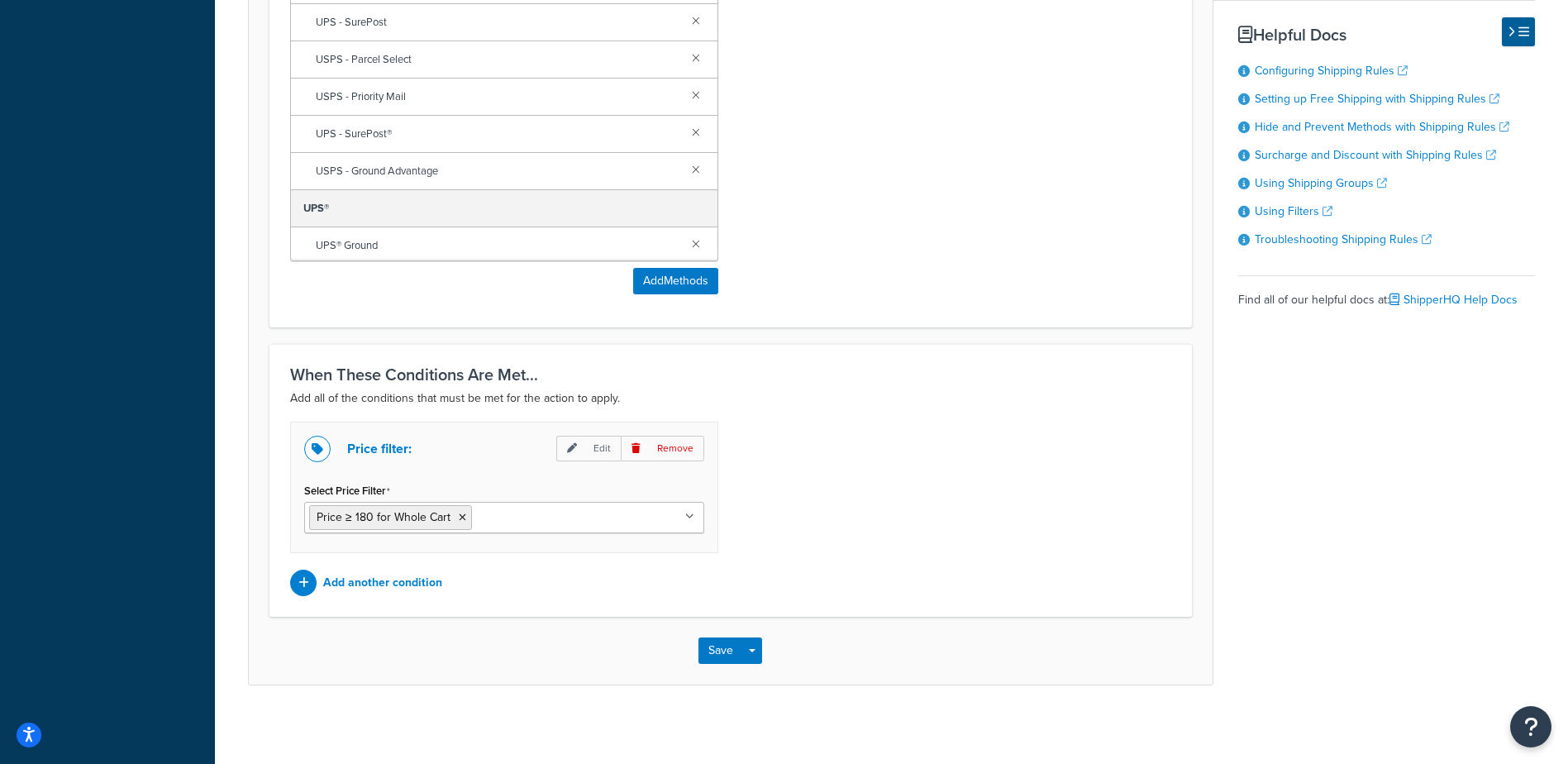
scroll to position [1097, 0]
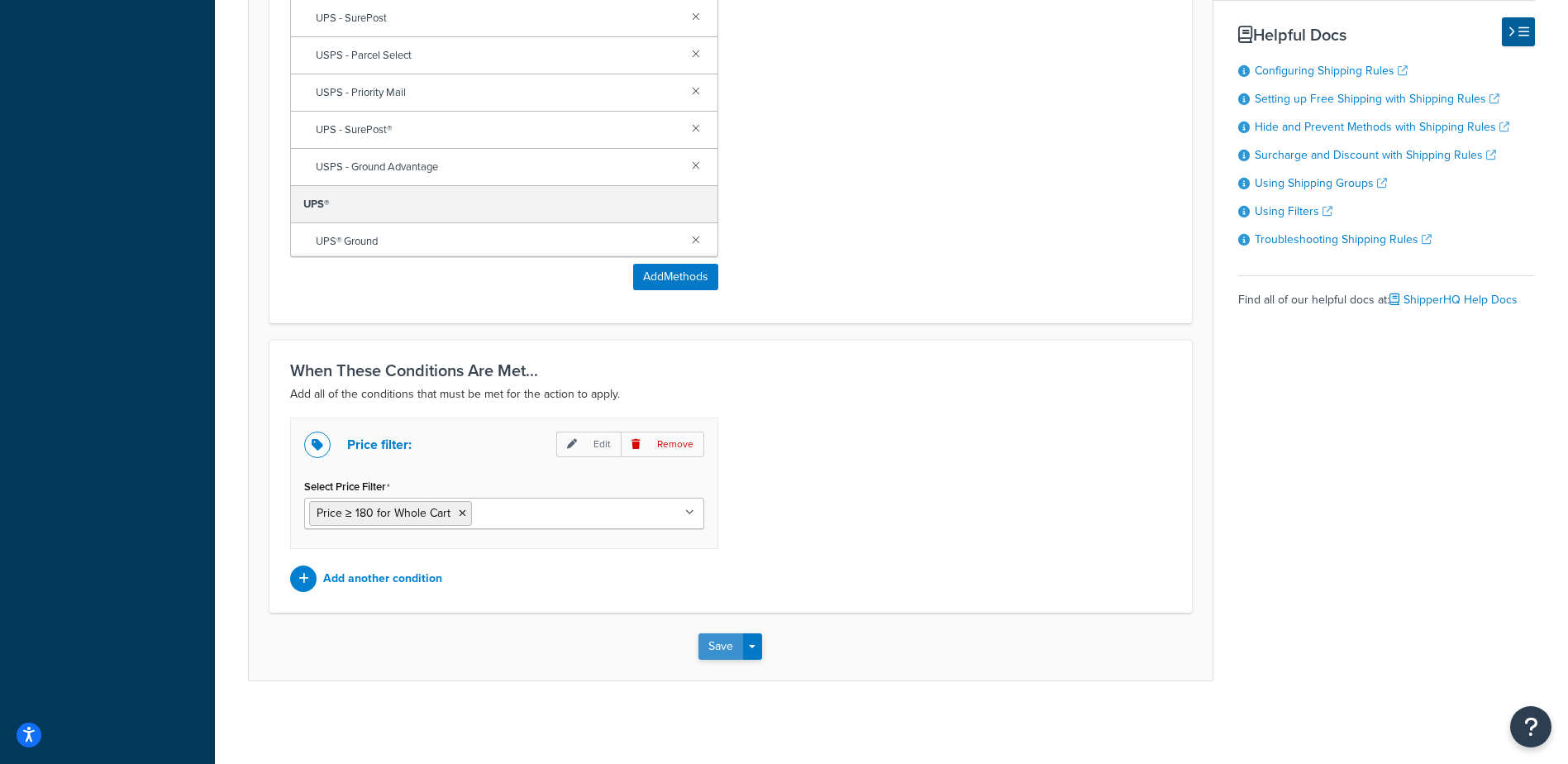
click at [717, 645] on button "Save" at bounding box center [721, 645] width 44 height 26
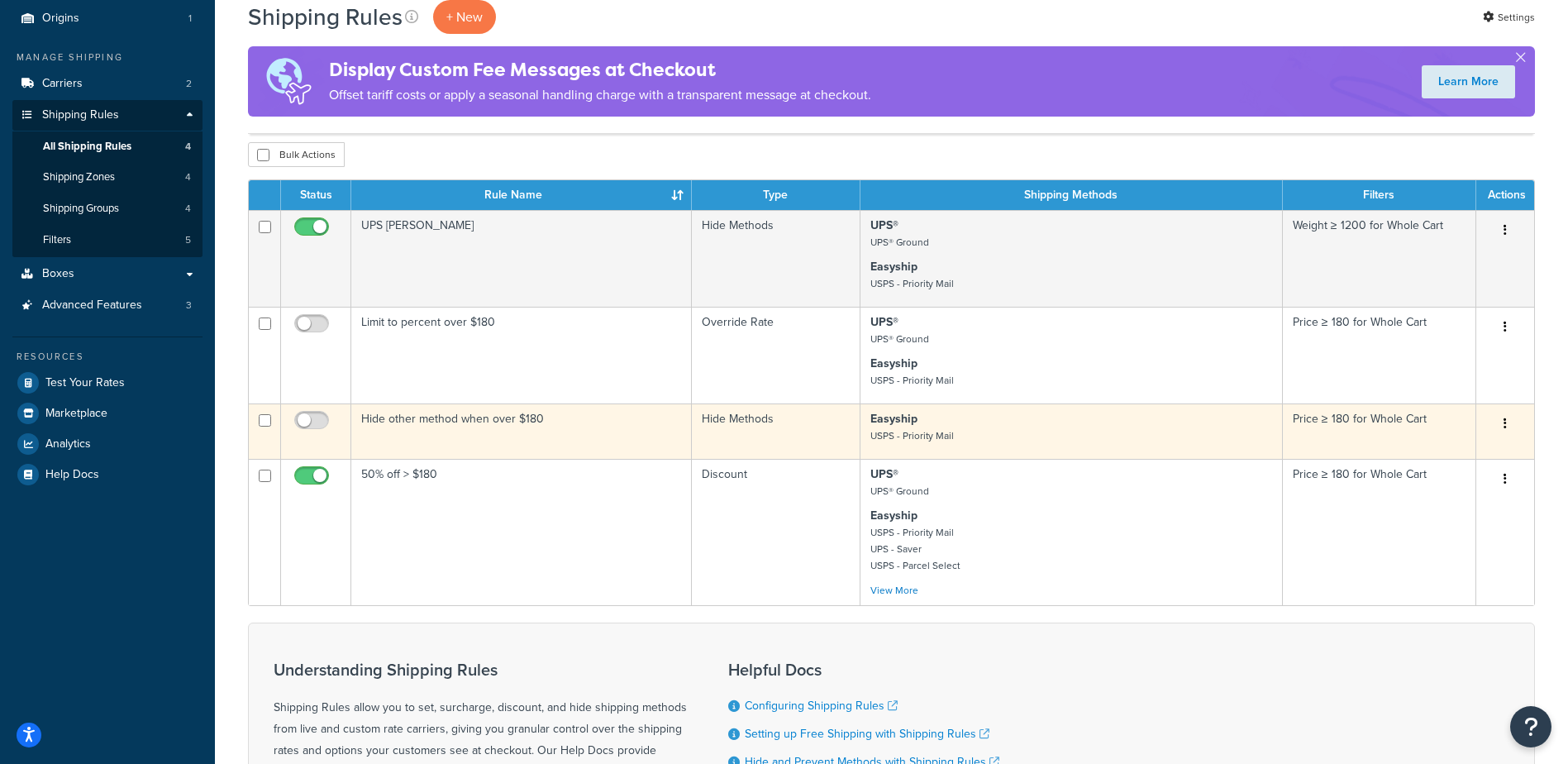
scroll to position [165, 0]
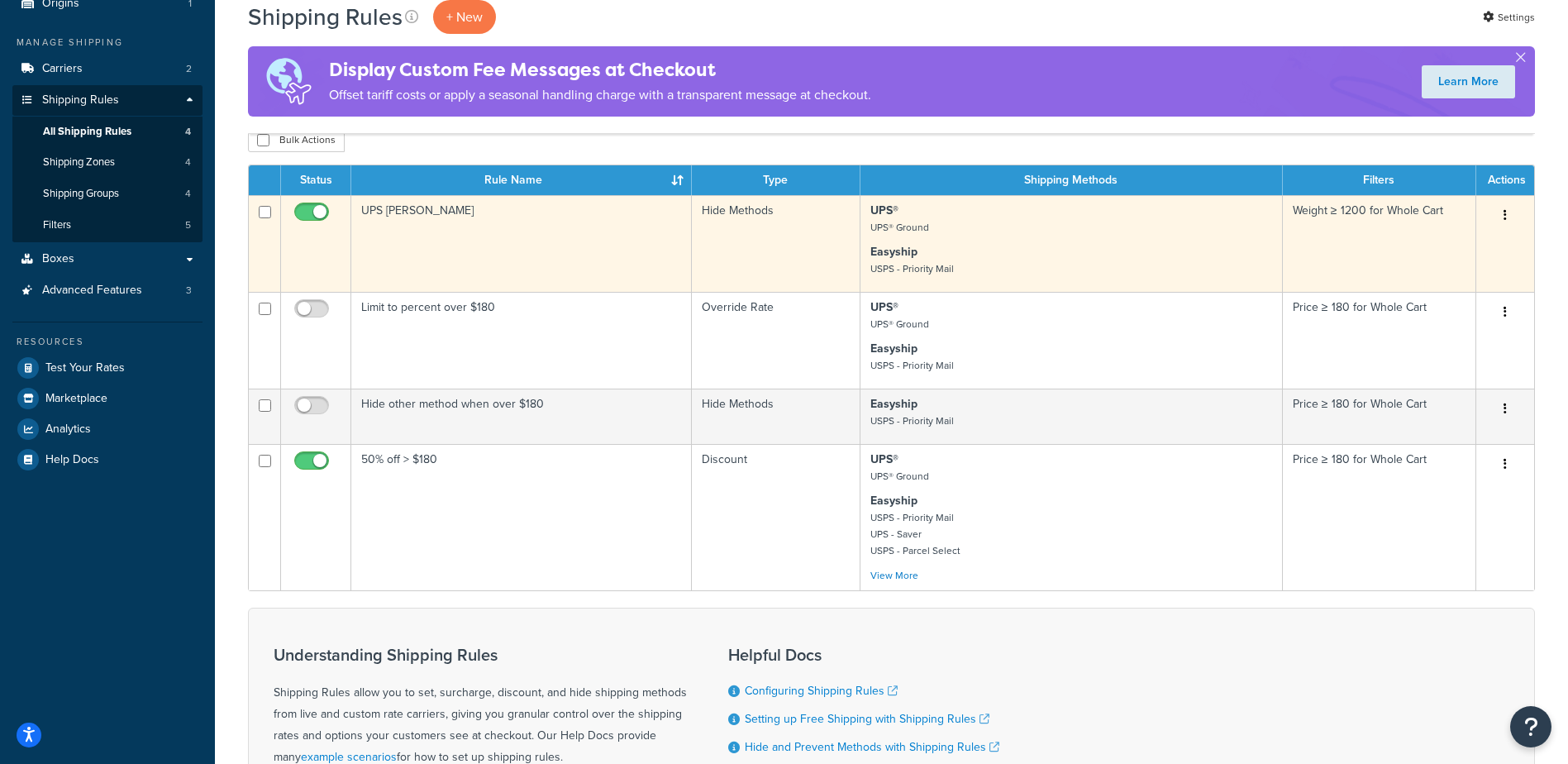
click at [590, 265] on td "UPS [PERSON_NAME]" at bounding box center [522, 243] width 341 height 97
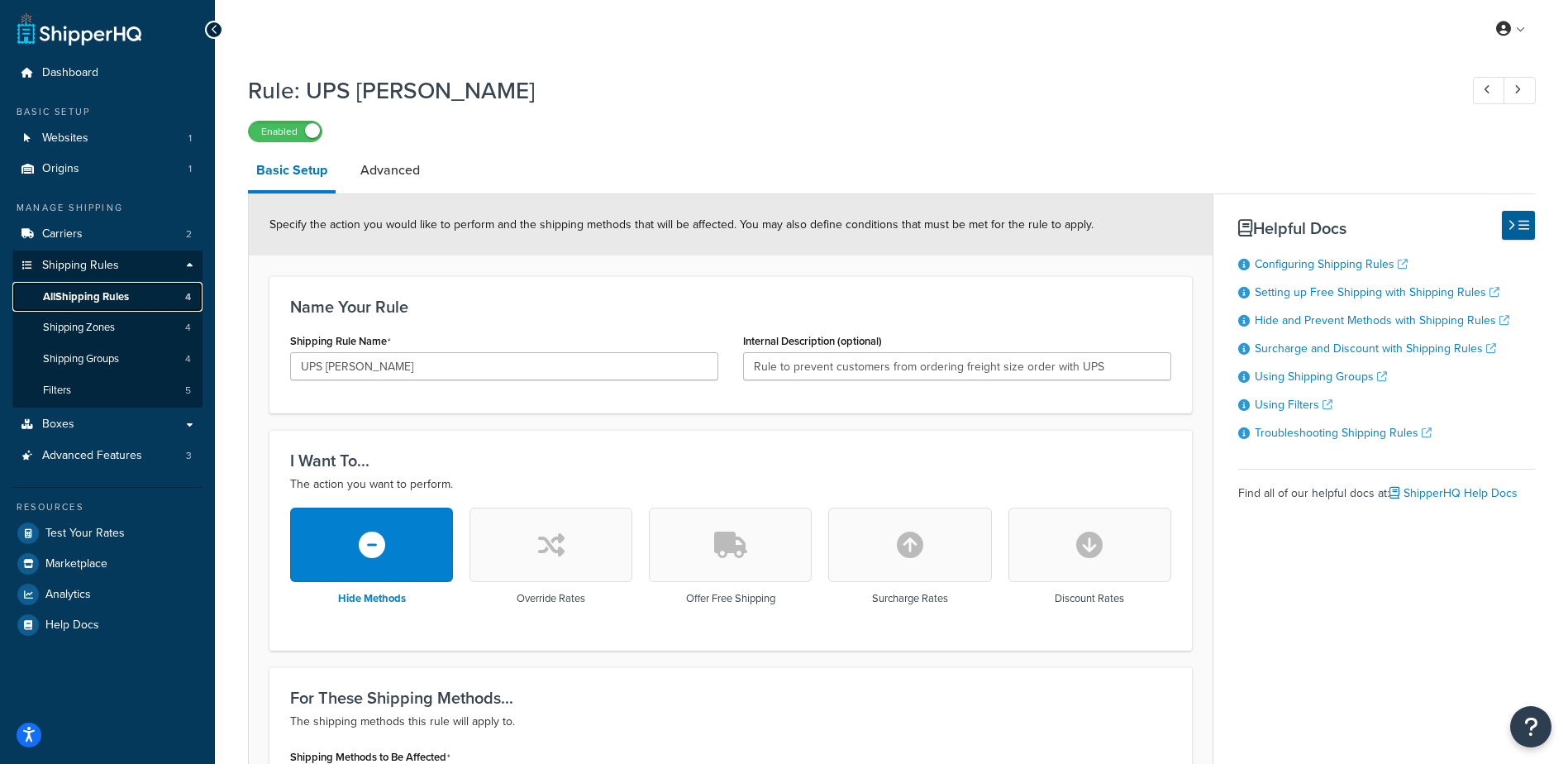
click at [112, 296] on span "All Shipping Rules" at bounding box center [85, 297] width 86 height 14
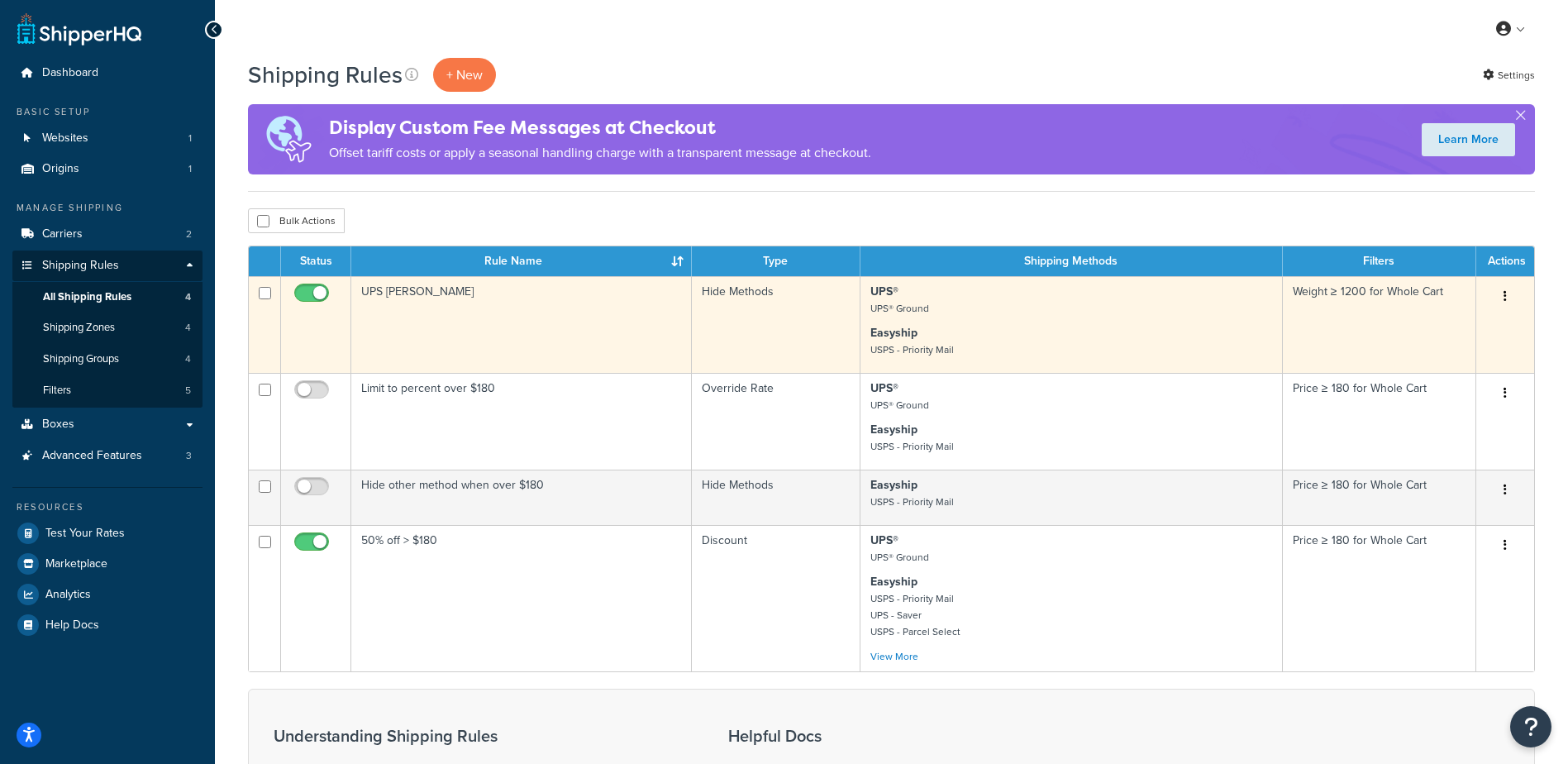
click at [316, 296] on input "checkbox" at bounding box center [313, 297] width 45 height 20
checkbox input "false"
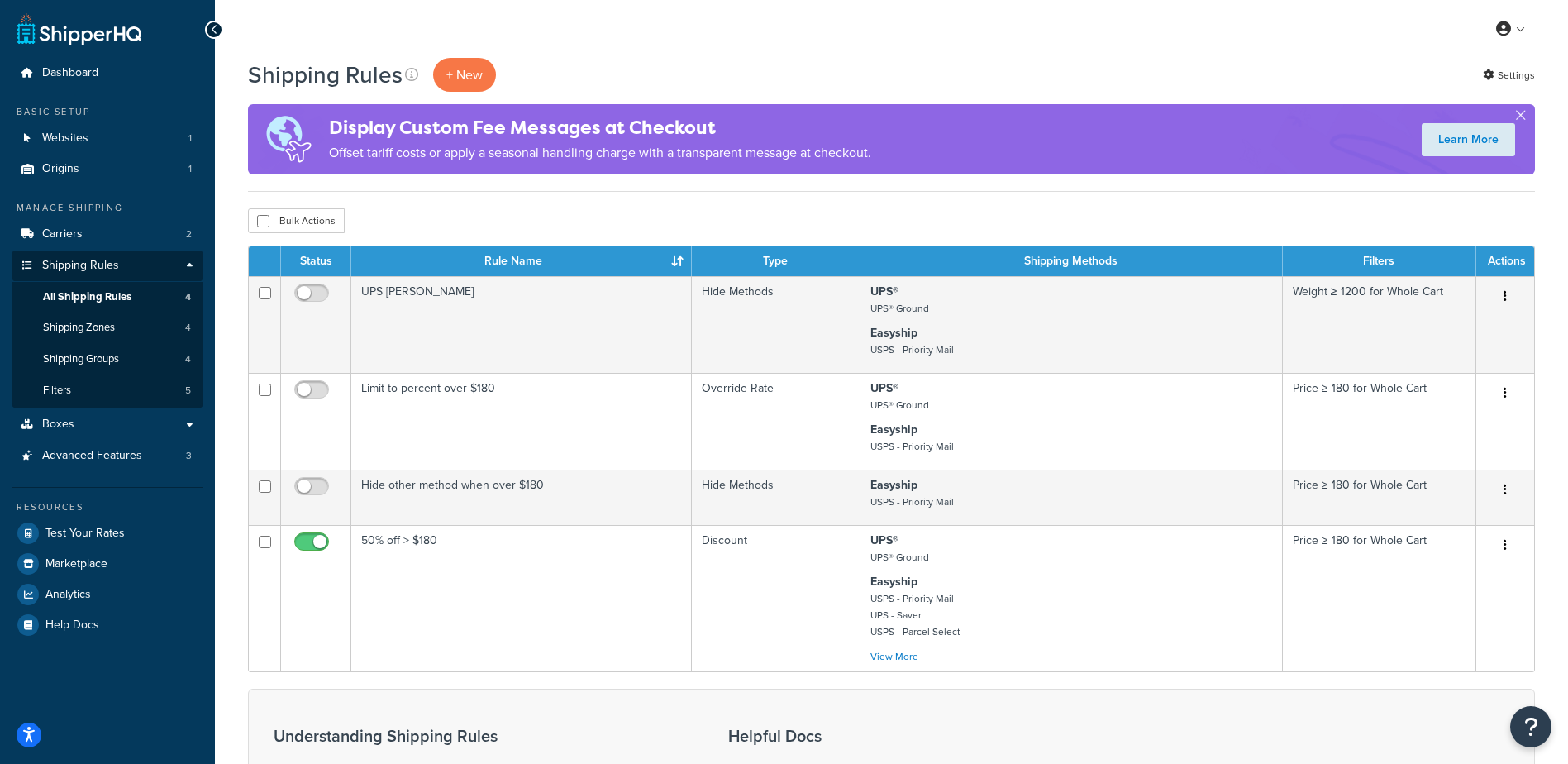
click at [816, 215] on div "Bulk Actions Duplicate [GEOGRAPHIC_DATA]" at bounding box center [892, 221] width 1287 height 25
click at [69, 530] on span "Test Your Rates" at bounding box center [85, 533] width 79 height 14
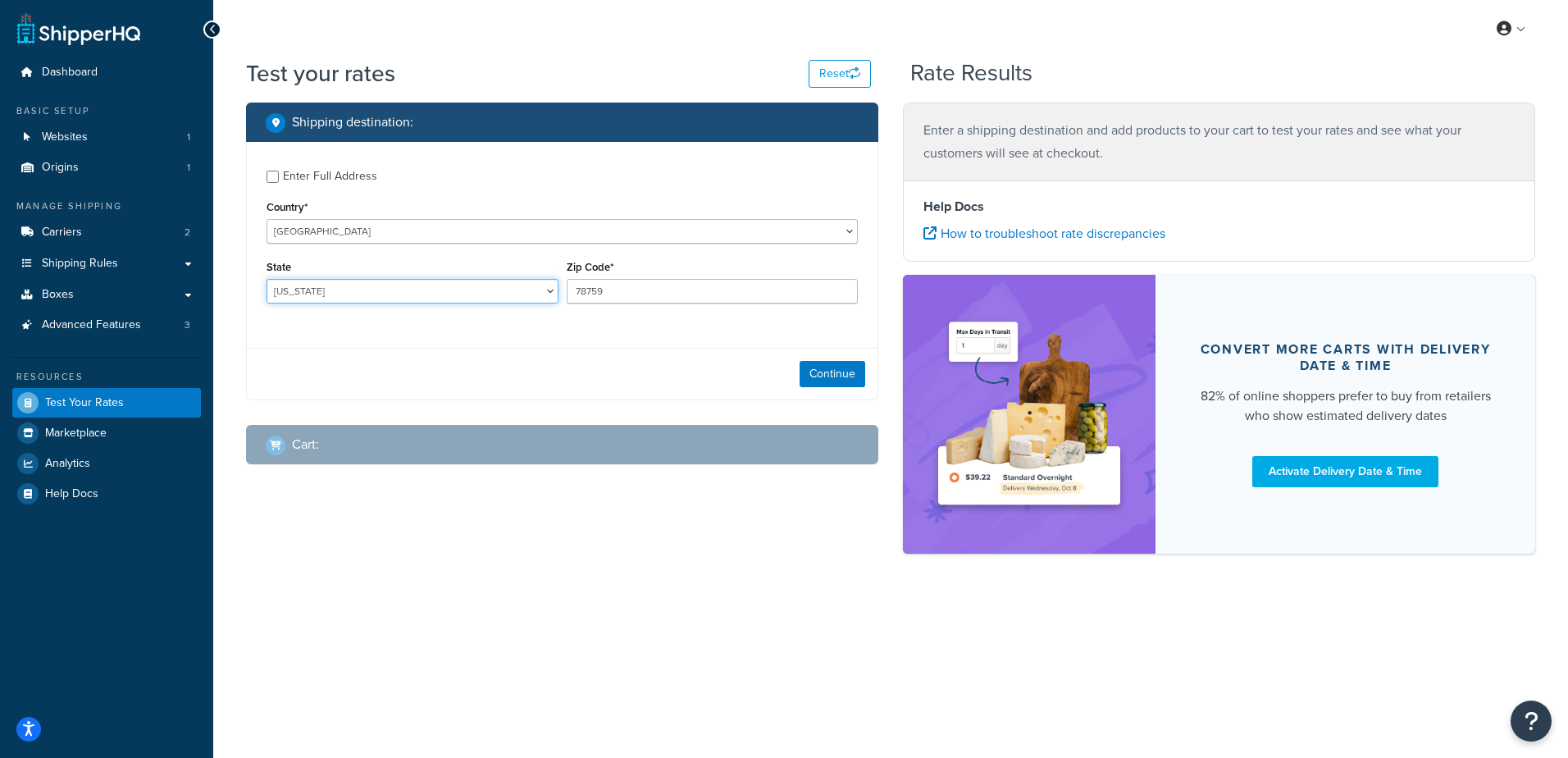
click at [335, 292] on select "[US_STATE] [US_STATE] [US_STATE] [US_STATE] [US_STATE] Armed Forces Americas Ar…" at bounding box center [412, 291] width 292 height 25
select select "GA"
click at [266, 279] on select "[US_STATE] [US_STATE] [US_STATE] [US_STATE] [US_STATE] Armed Forces Americas Ar…" at bounding box center [412, 291] width 292 height 25
type input "31204"
drag, startPoint x: 723, startPoint y: 374, endPoint x: 795, endPoint y: 361, distance: 73.2
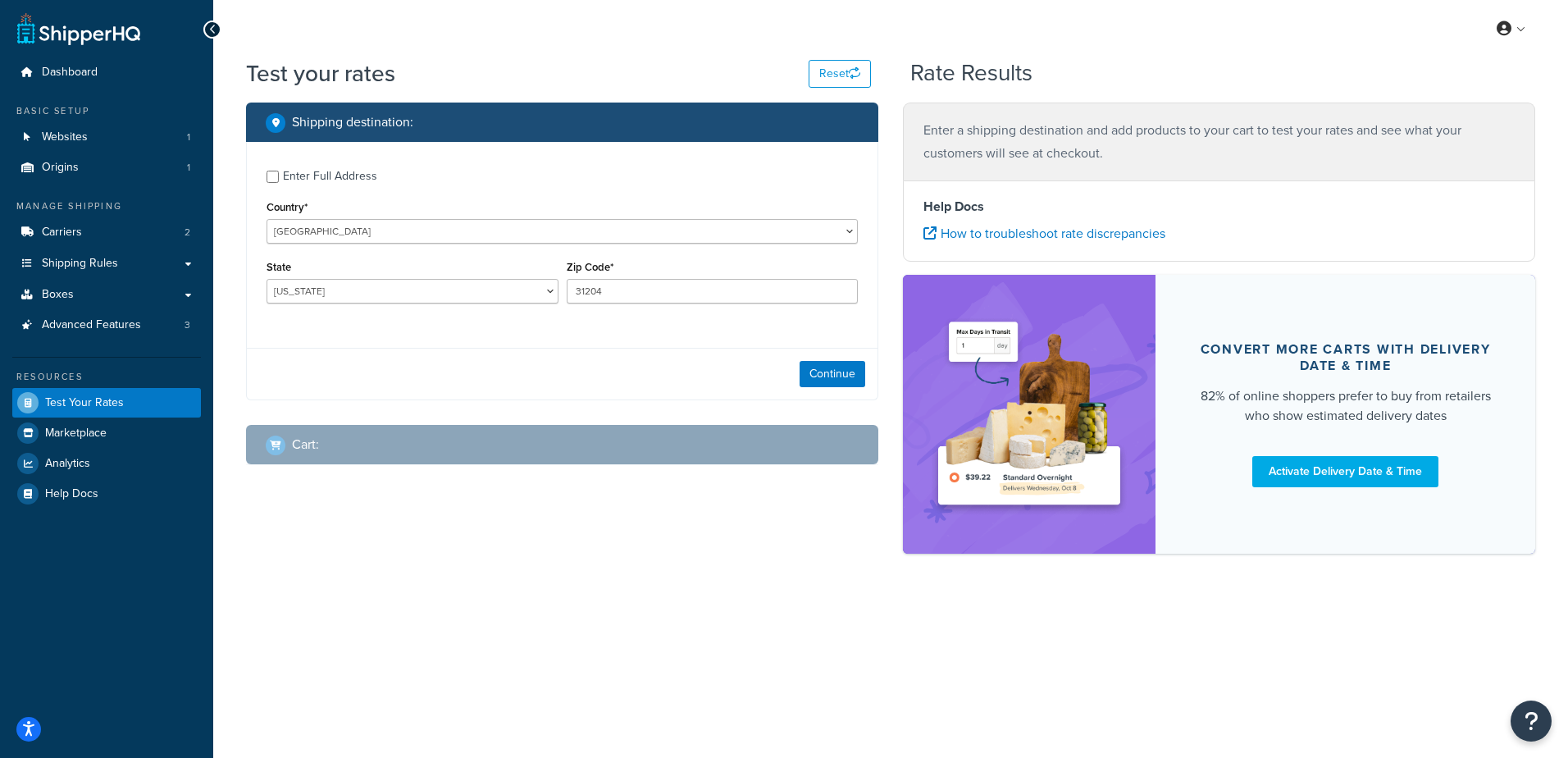
click at [725, 373] on div "Continue" at bounding box center [563, 374] width 631 height 52
drag, startPoint x: 835, startPoint y: 362, endPoint x: 650, endPoint y: 389, distance: 187.0
click at [835, 363] on button "Continue" at bounding box center [832, 374] width 65 height 26
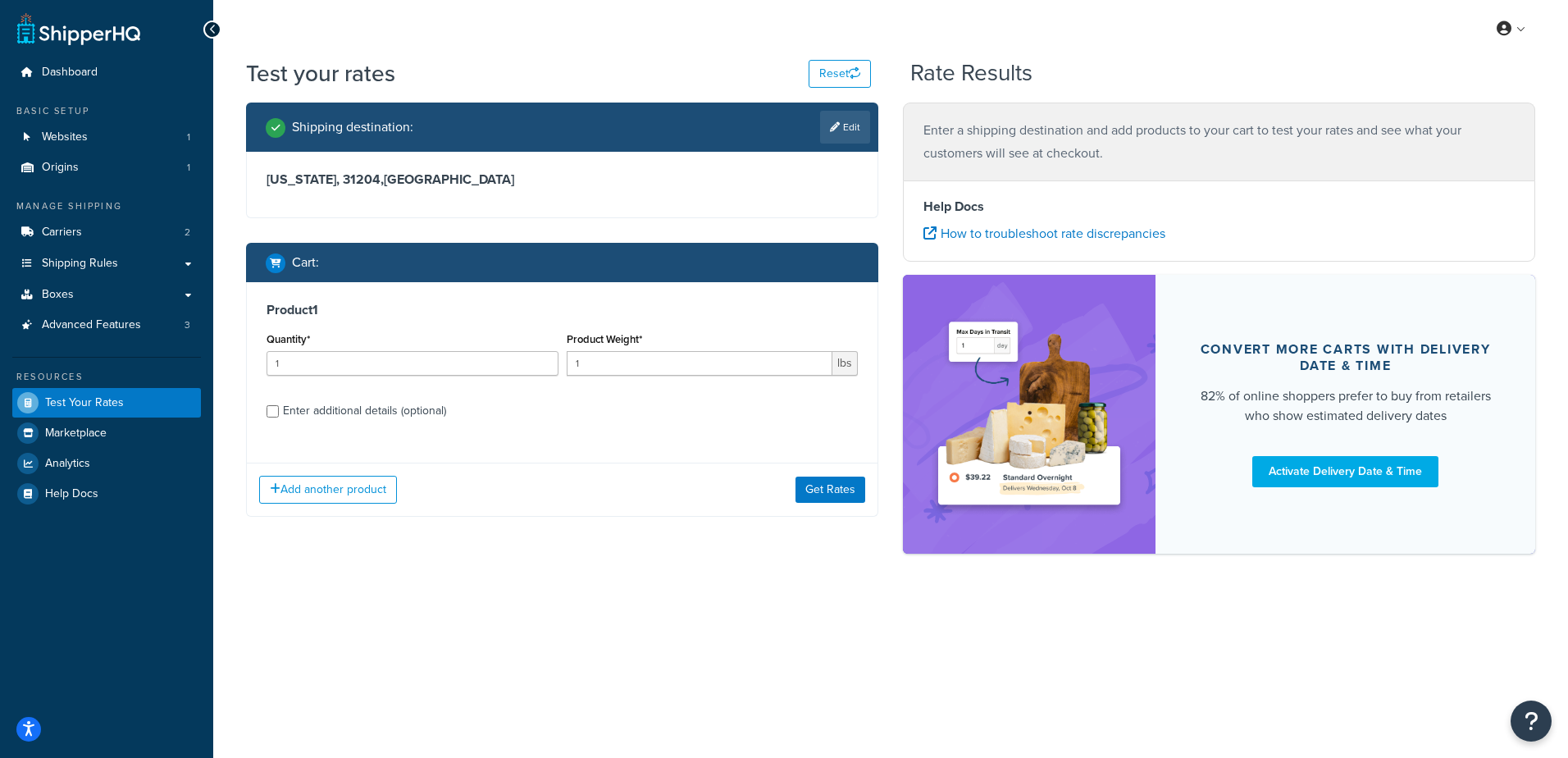
drag, startPoint x: 322, startPoint y: 350, endPoint x: 305, endPoint y: 363, distance: 21.4
click at [310, 345] on div "Quantity* 1" at bounding box center [412, 352] width 292 height 48
click at [308, 365] on input "1" at bounding box center [412, 363] width 292 height 25
type input "100"
type input ".06"
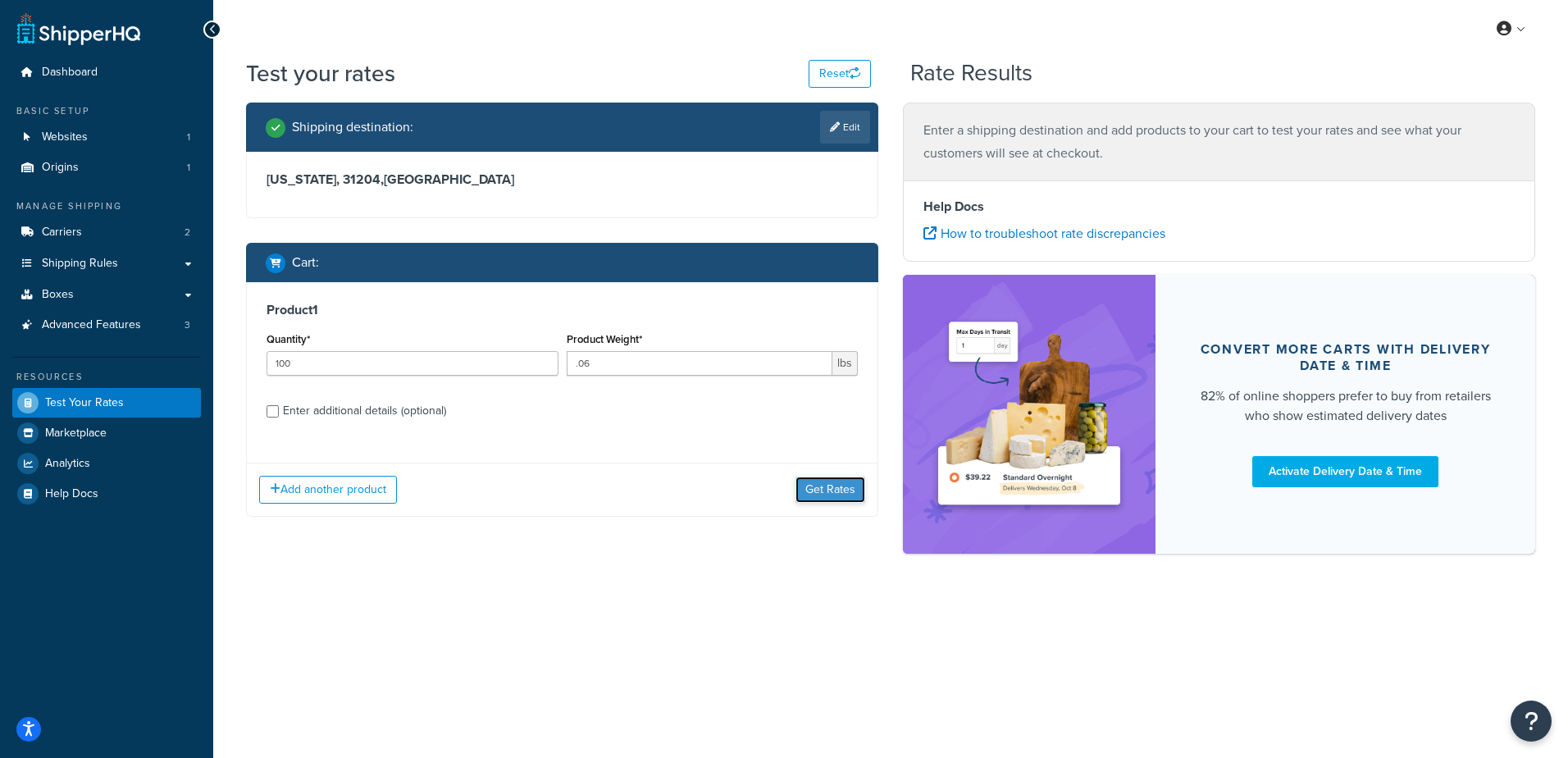
click at [816, 499] on button "Get Rates" at bounding box center [830, 489] width 70 height 26
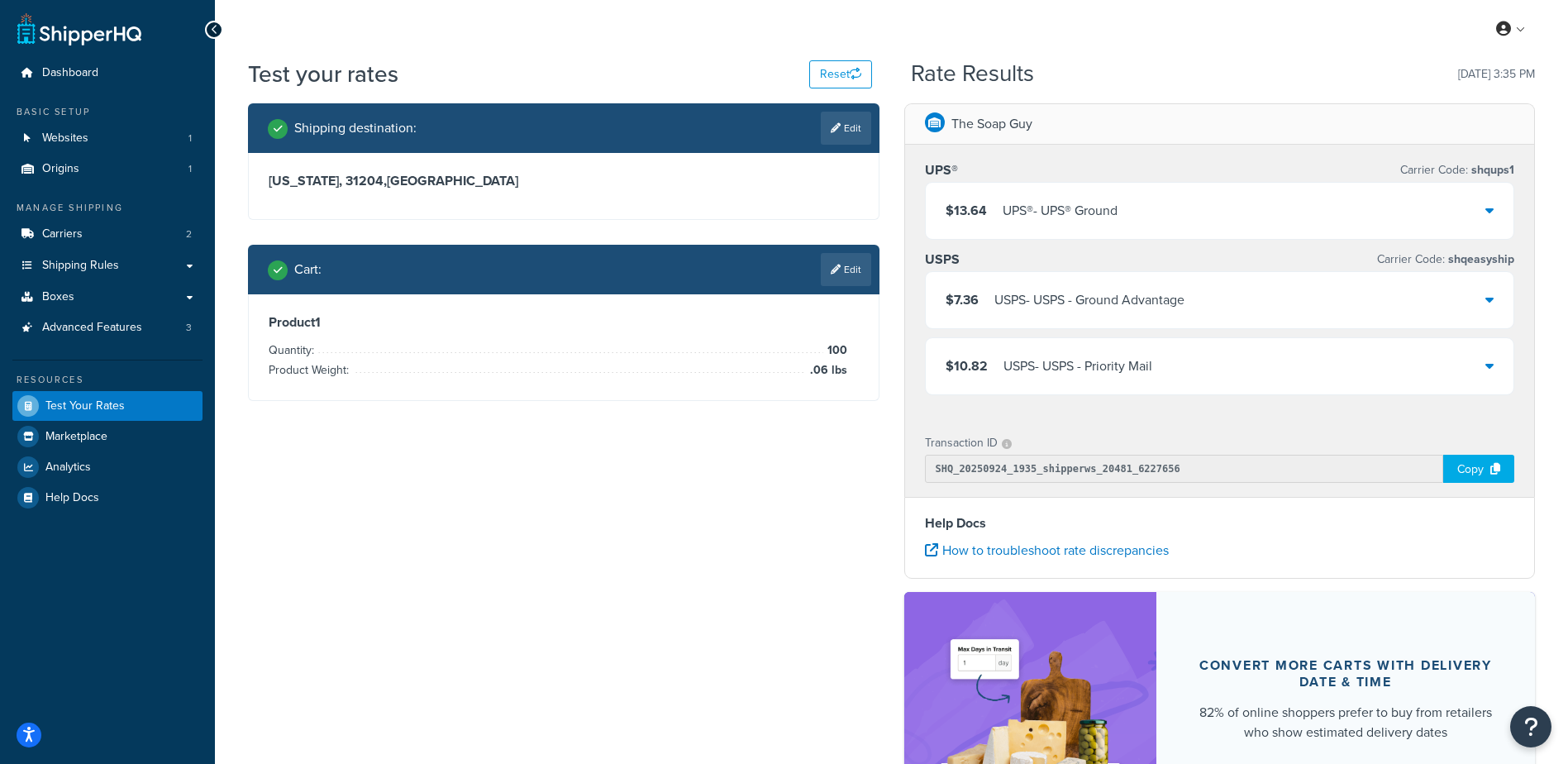
click at [784, 507] on div "Shipping destination : Edit Georgia, 31204 , United States Cart : Edit Product …" at bounding box center [892, 495] width 1312 height 782
click at [1431, 420] on div "Transaction ID SHQ_20250924_1935_shipperws_20481_6227656 Copy" at bounding box center [1220, 457] width 630 height 79
click at [764, 445] on div "Shipping destination : Edit Georgia, 31204 , United States Cart : Edit Product …" at bounding box center [892, 495] width 1312 height 782
